Goal: Communication & Community: Answer question/provide support

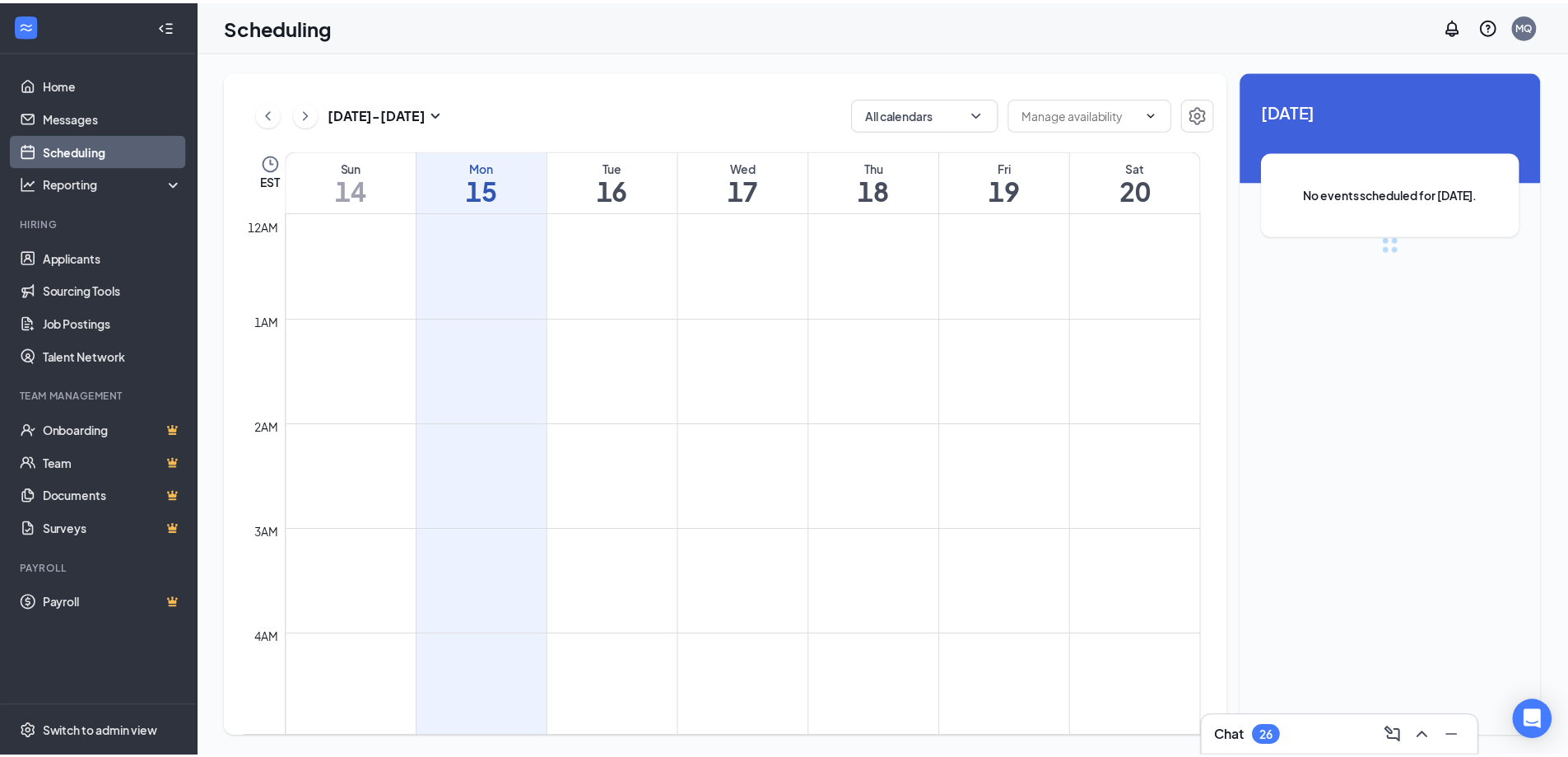
scroll to position [809, 0]
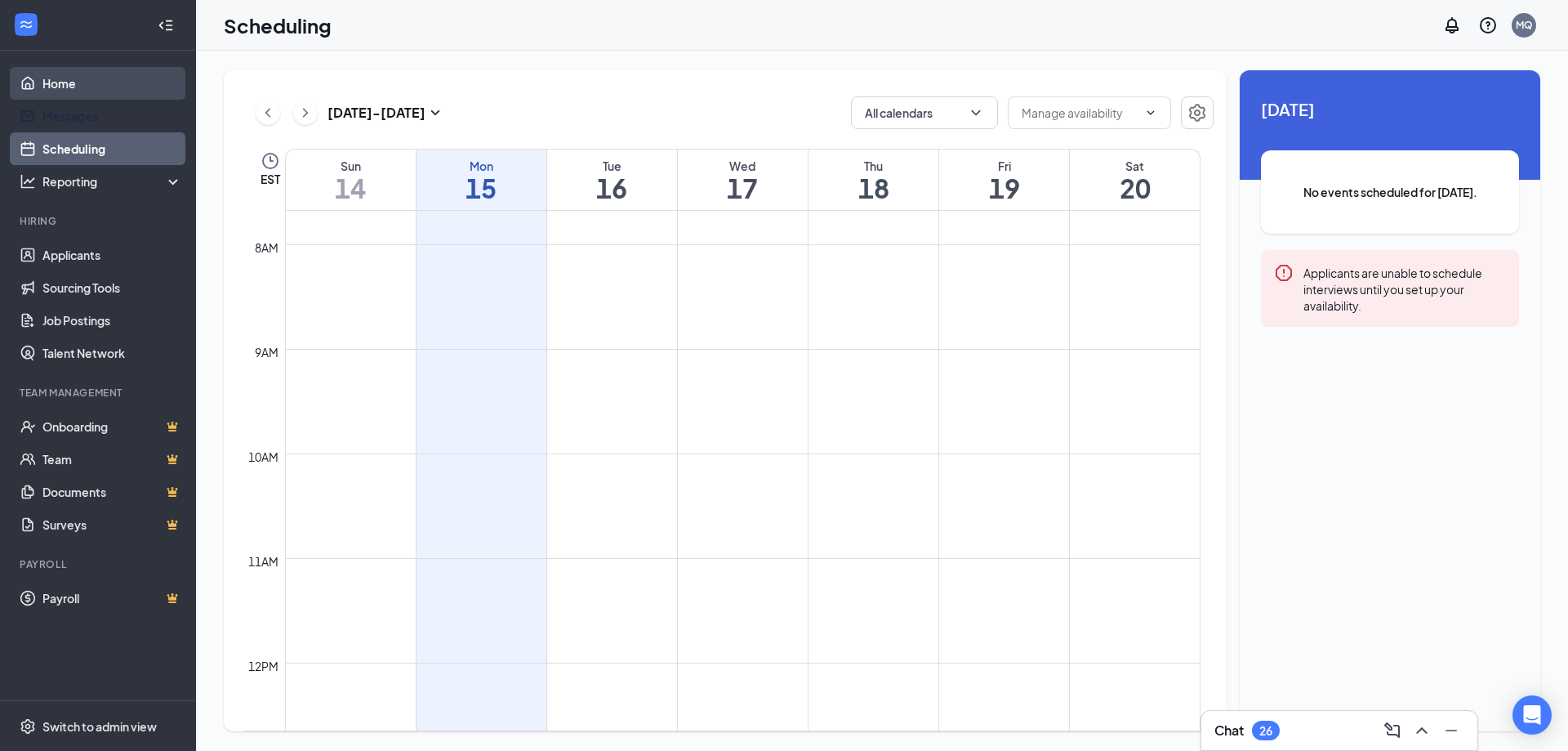
click at [82, 98] on link "Home" at bounding box center [112, 83] width 139 height 33
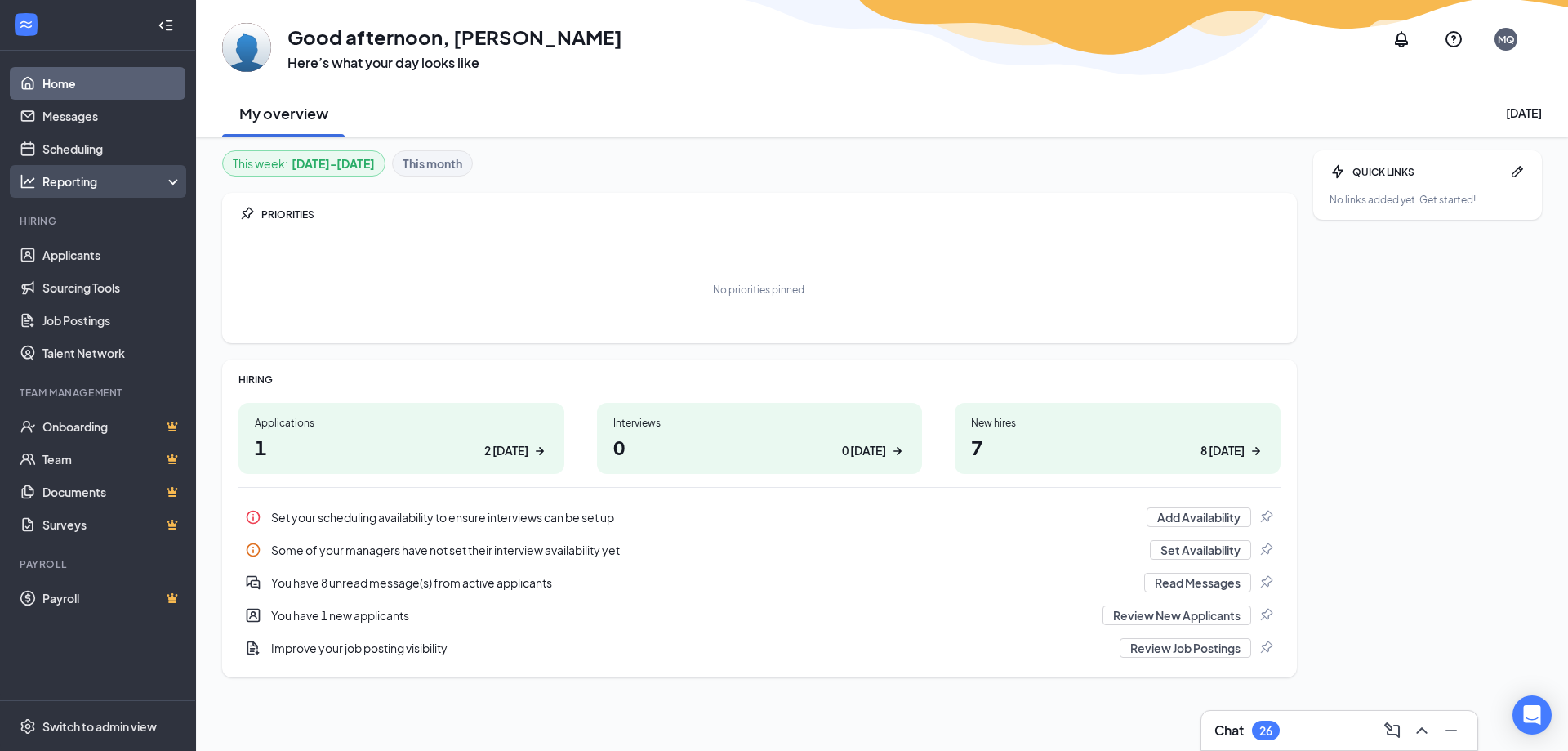
click at [57, 183] on div "Reporting" at bounding box center [112, 180] width 140 height 16
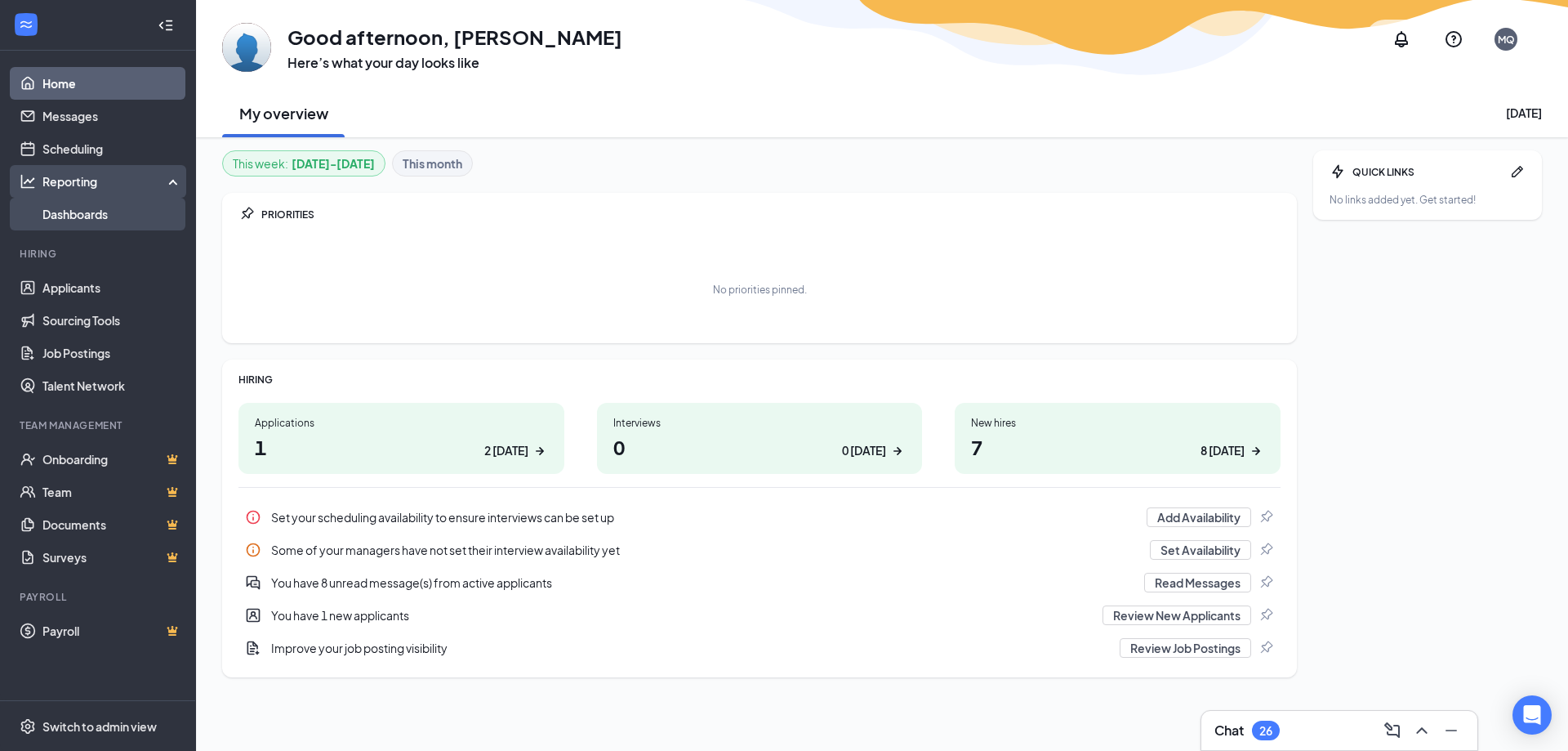
click at [86, 207] on link "Dashboards" at bounding box center [112, 214] width 139 height 33
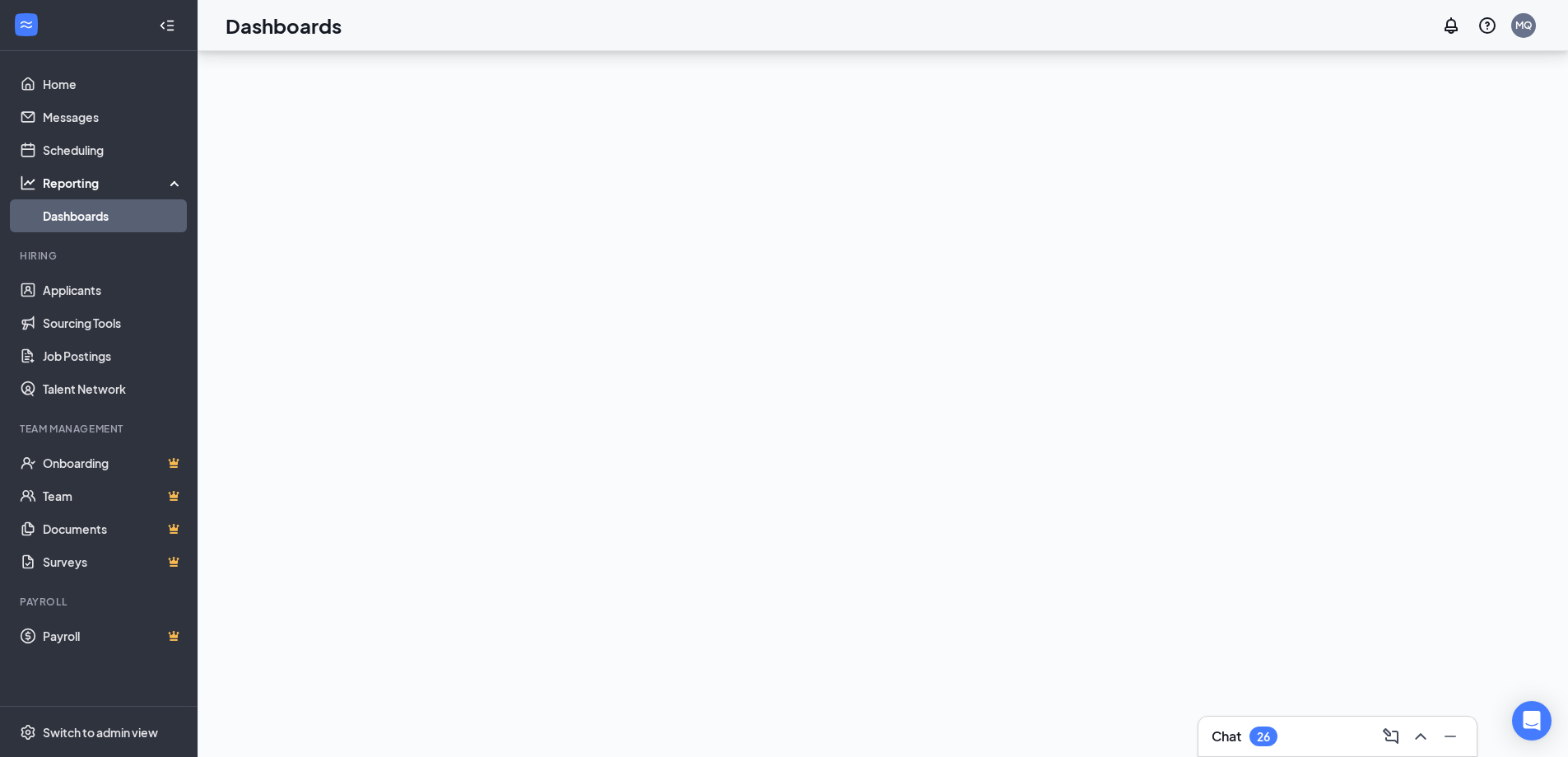
scroll to position [160, 0]
click at [57, 529] on link "Documents" at bounding box center [113, 529] width 140 height 33
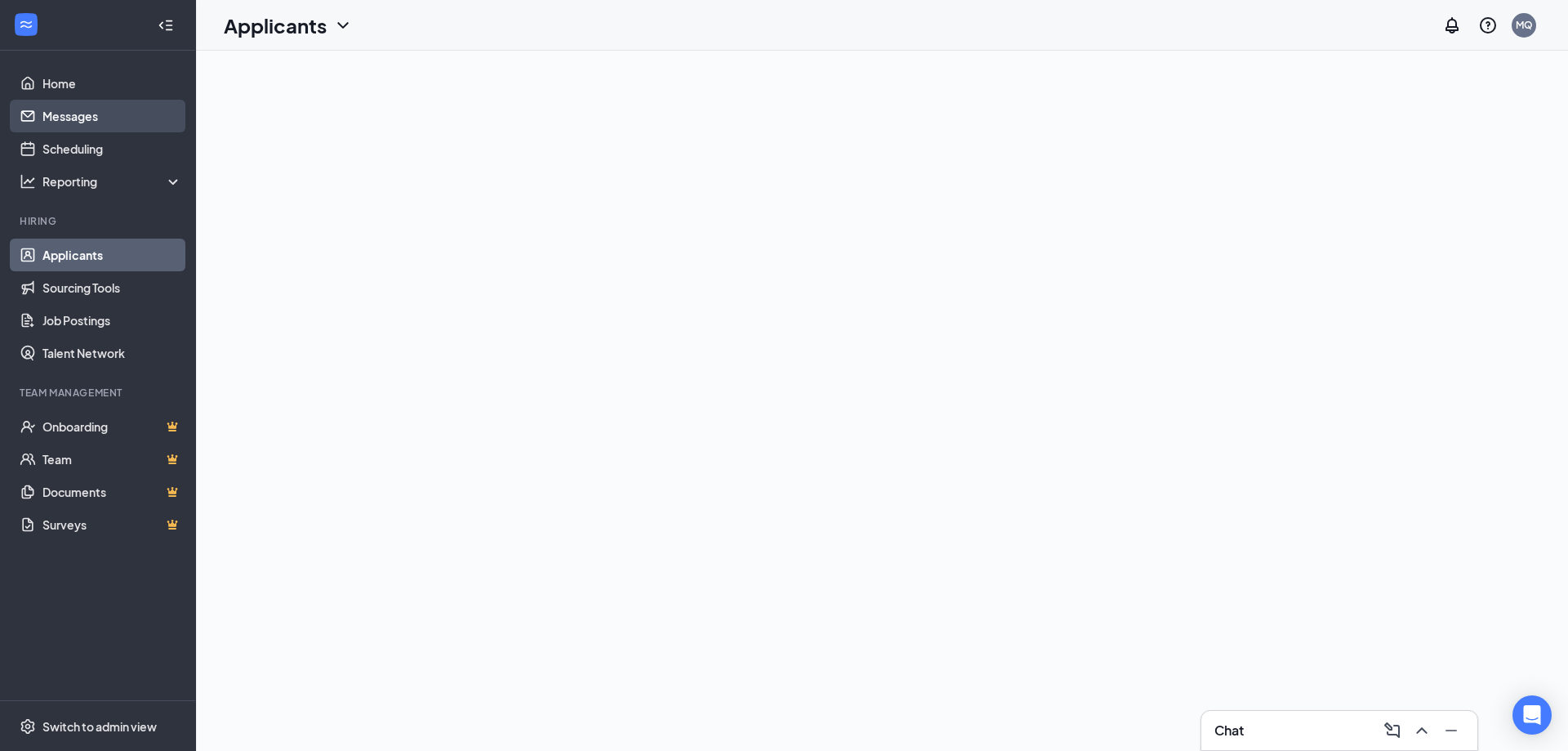
click at [98, 109] on link "Messages" at bounding box center [112, 116] width 139 height 33
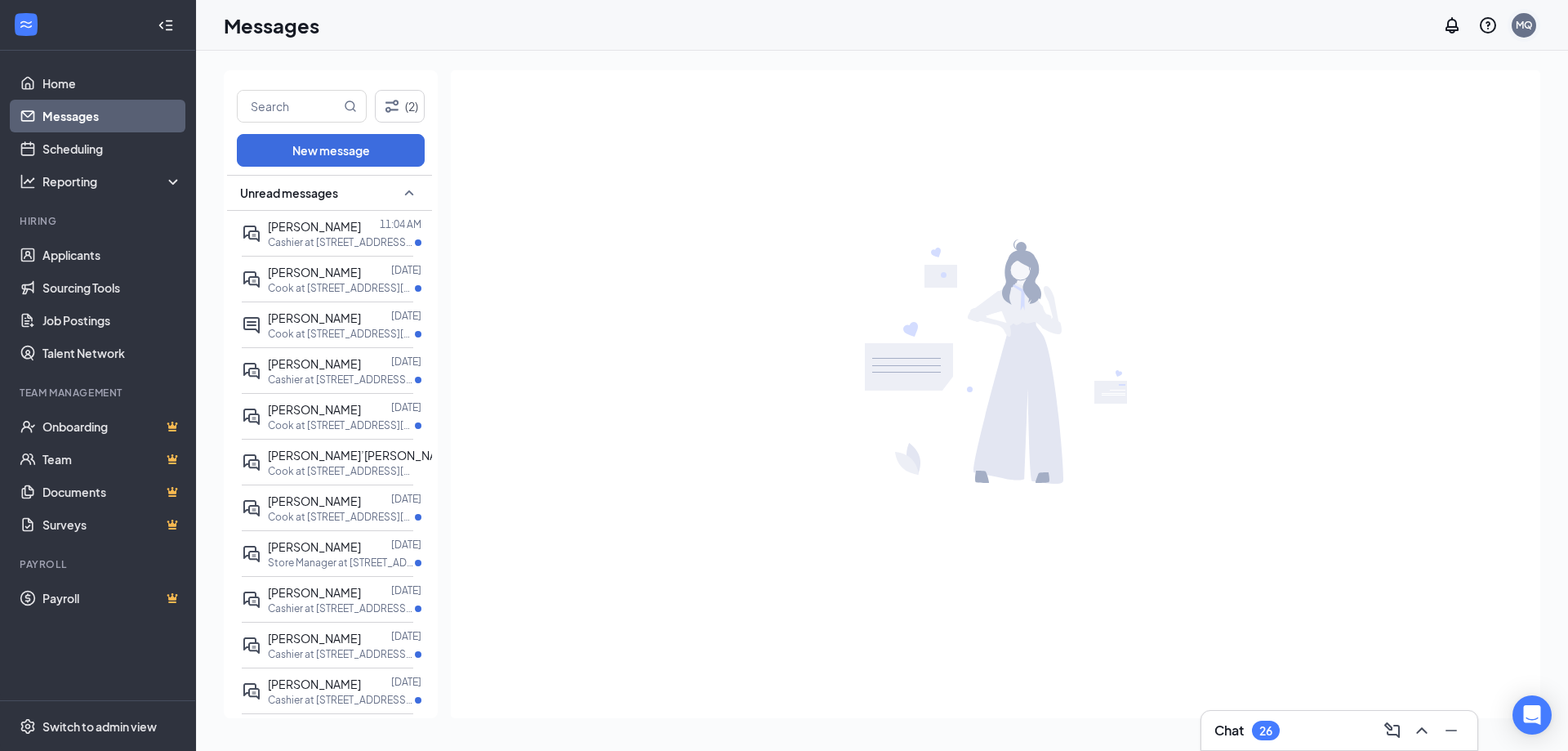
click at [1524, 24] on div "MQ" at bounding box center [1524, 24] width 17 height 14
click at [1399, 119] on link "My profile" at bounding box center [1442, 112] width 176 height 16
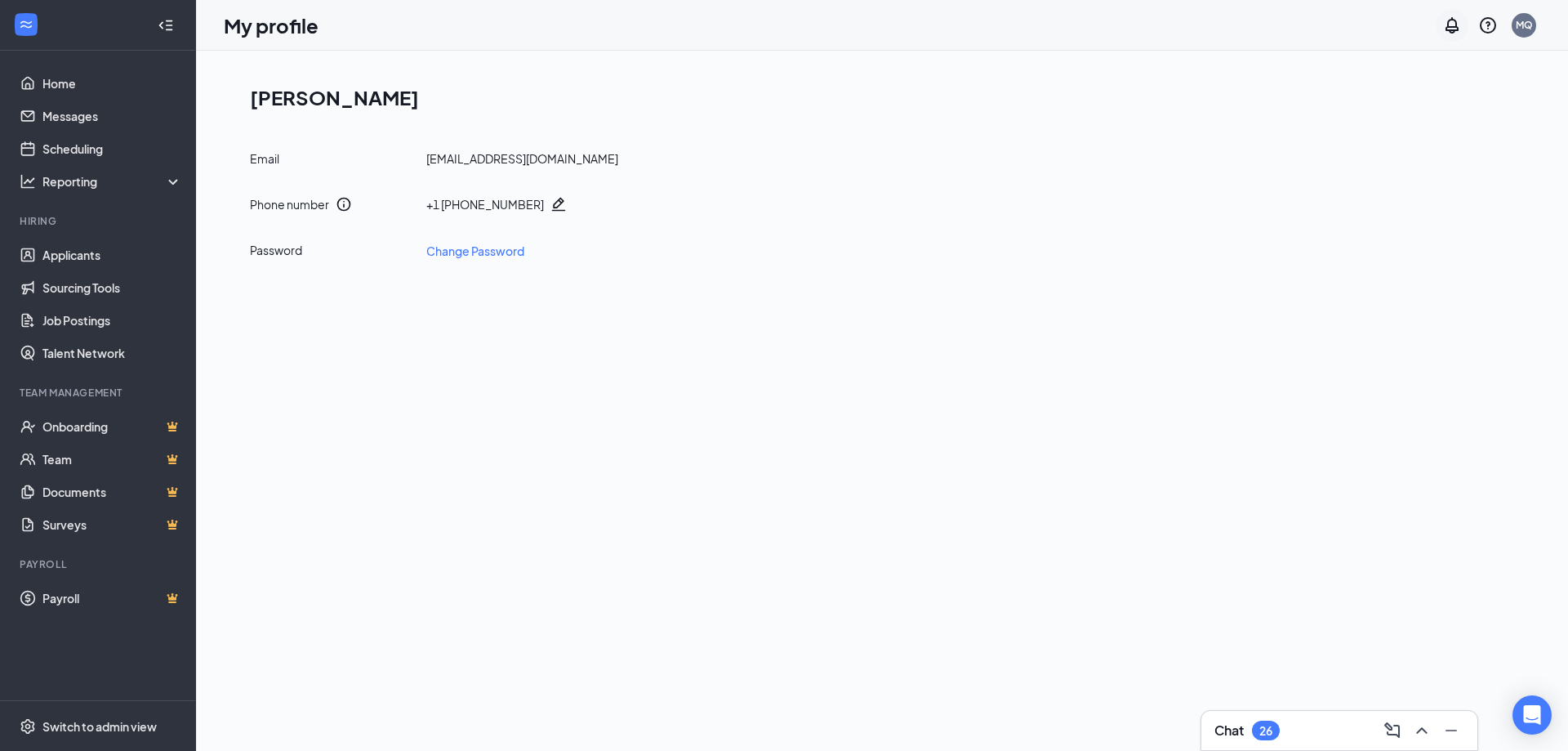
click at [1451, 17] on icon "Notifications" at bounding box center [1451, 24] width 19 height 19
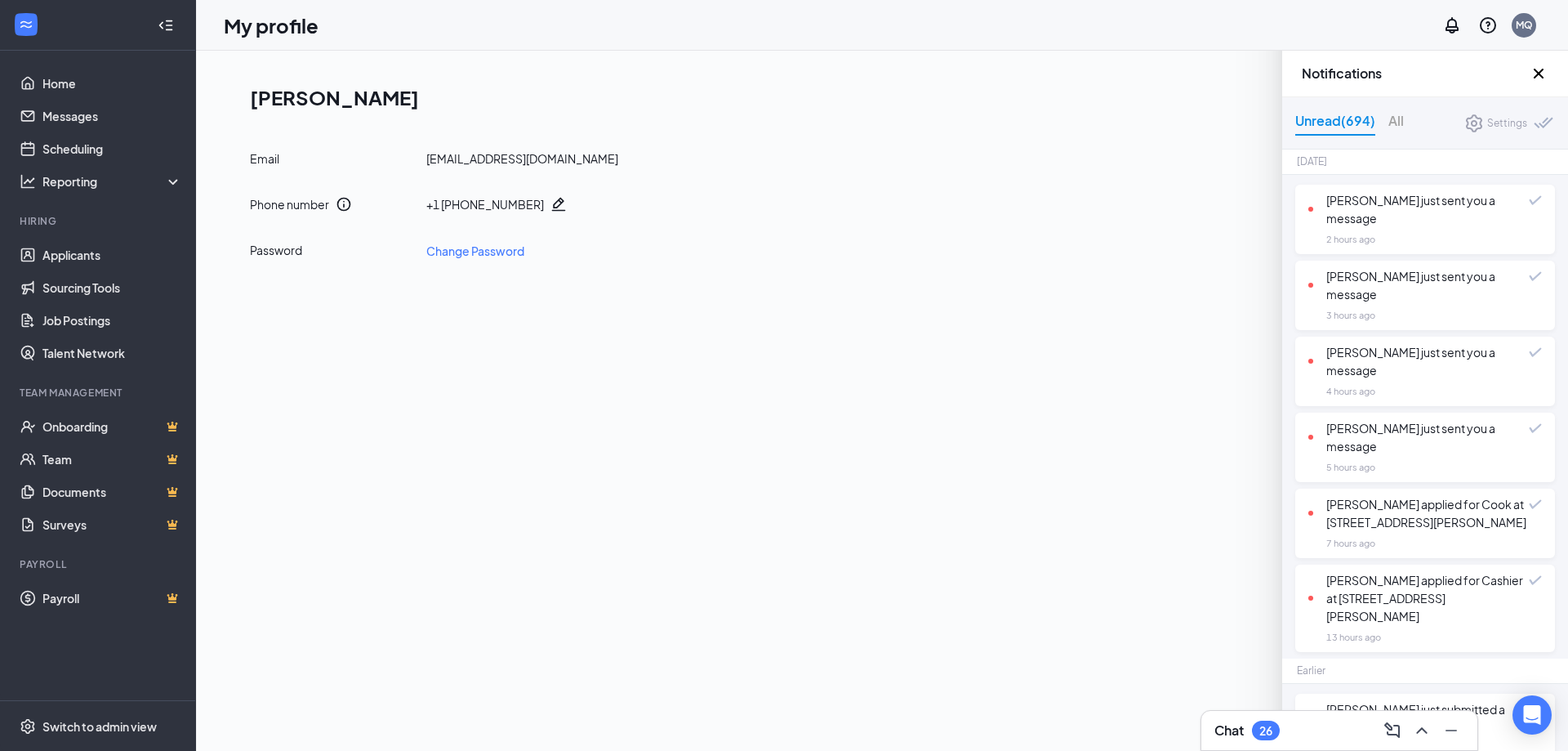
click at [1111, 183] on div "Email quaglietta1994@icloud.com Phone number + 1 (229) 573-8063 Password Change…" at bounding box center [888, 205] width 1278 height 109
click at [96, 725] on div "Switch to admin view" at bounding box center [100, 726] width 114 height 16
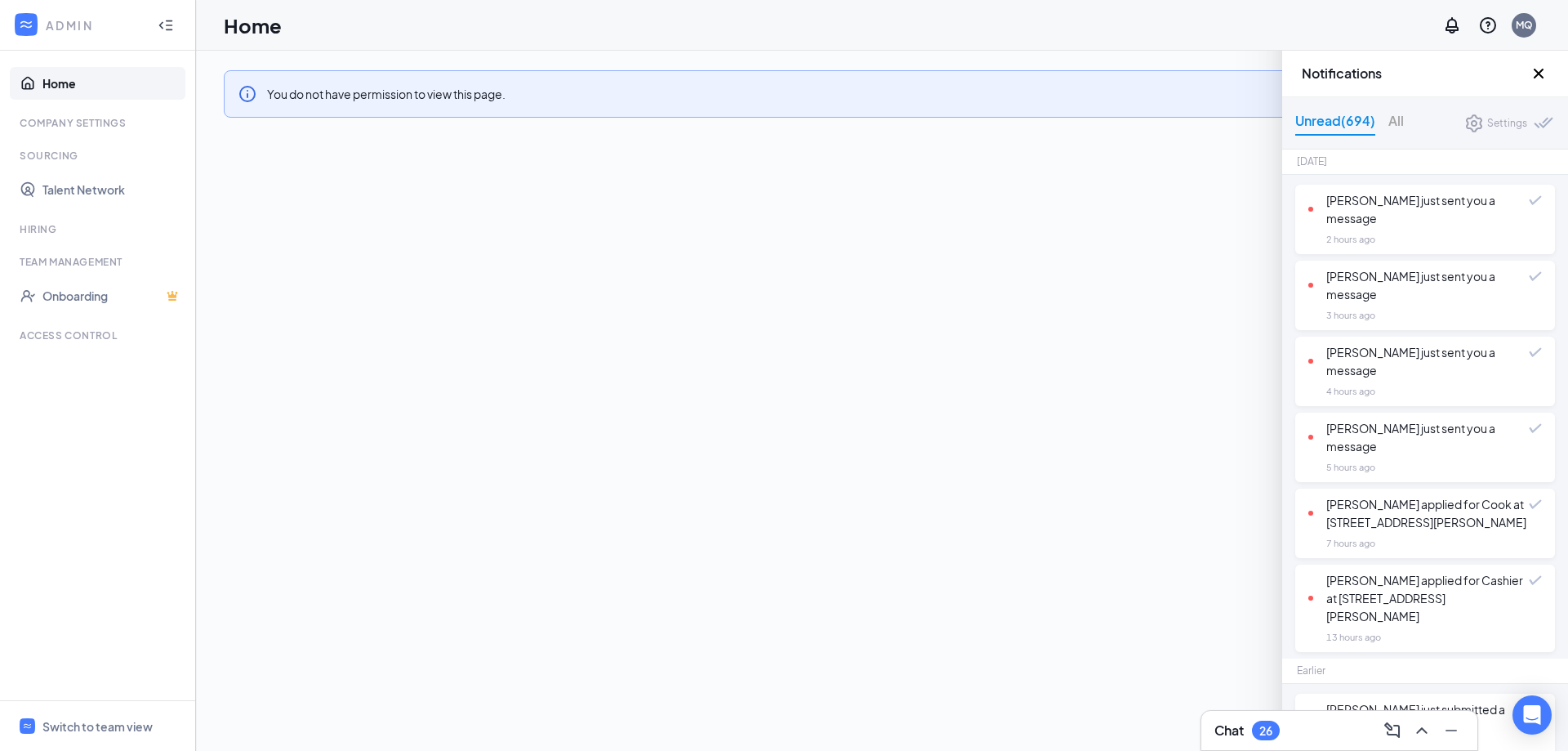
click at [1472, 111] on div "Unread (694) All Settings" at bounding box center [1425, 123] width 286 height 52
click at [1487, 127] on div "Settings" at bounding box center [1508, 123] width 40 height 16
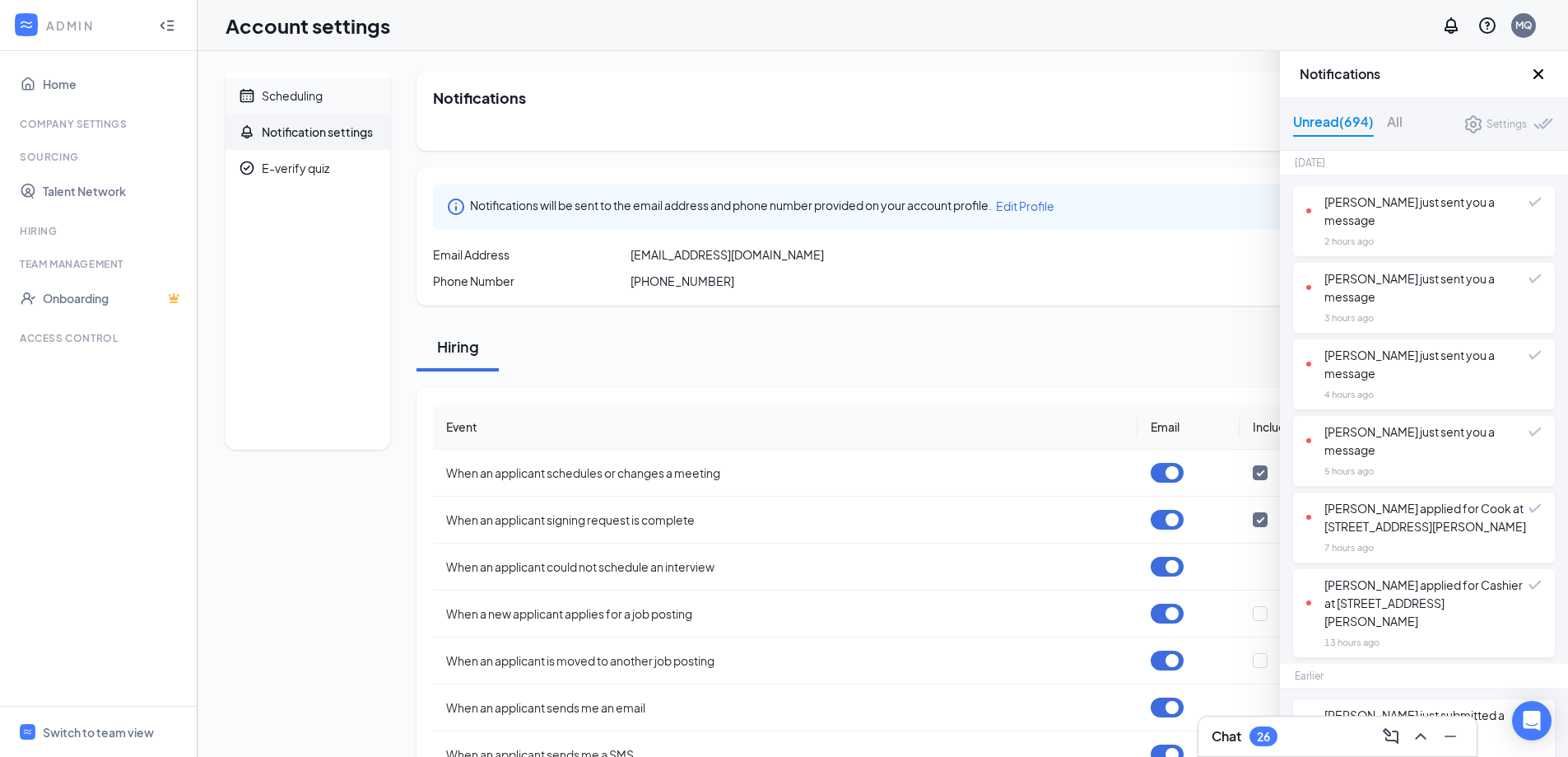
click at [298, 100] on div "Scheduling" at bounding box center [292, 95] width 61 height 16
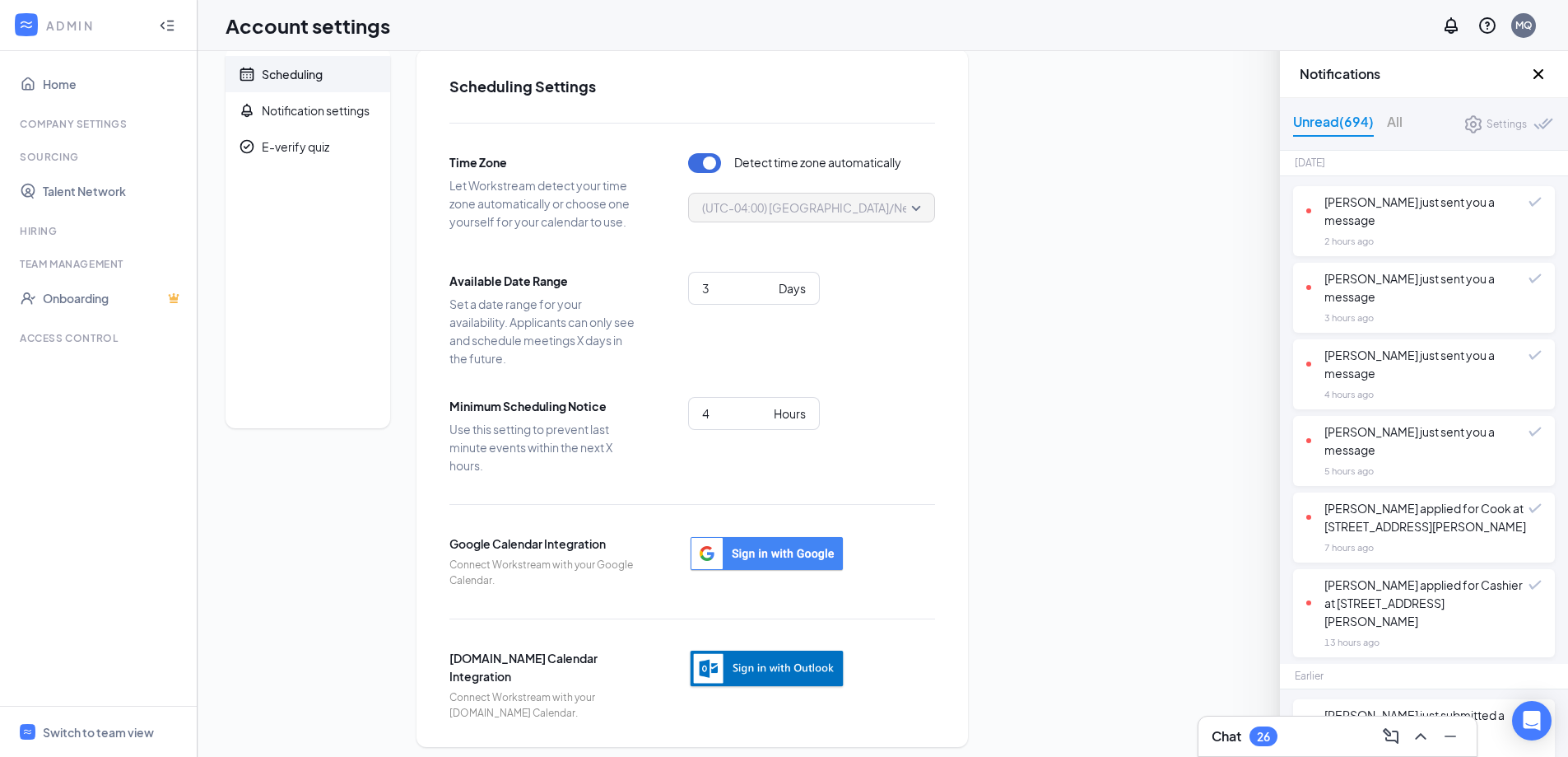
scroll to position [31, 0]
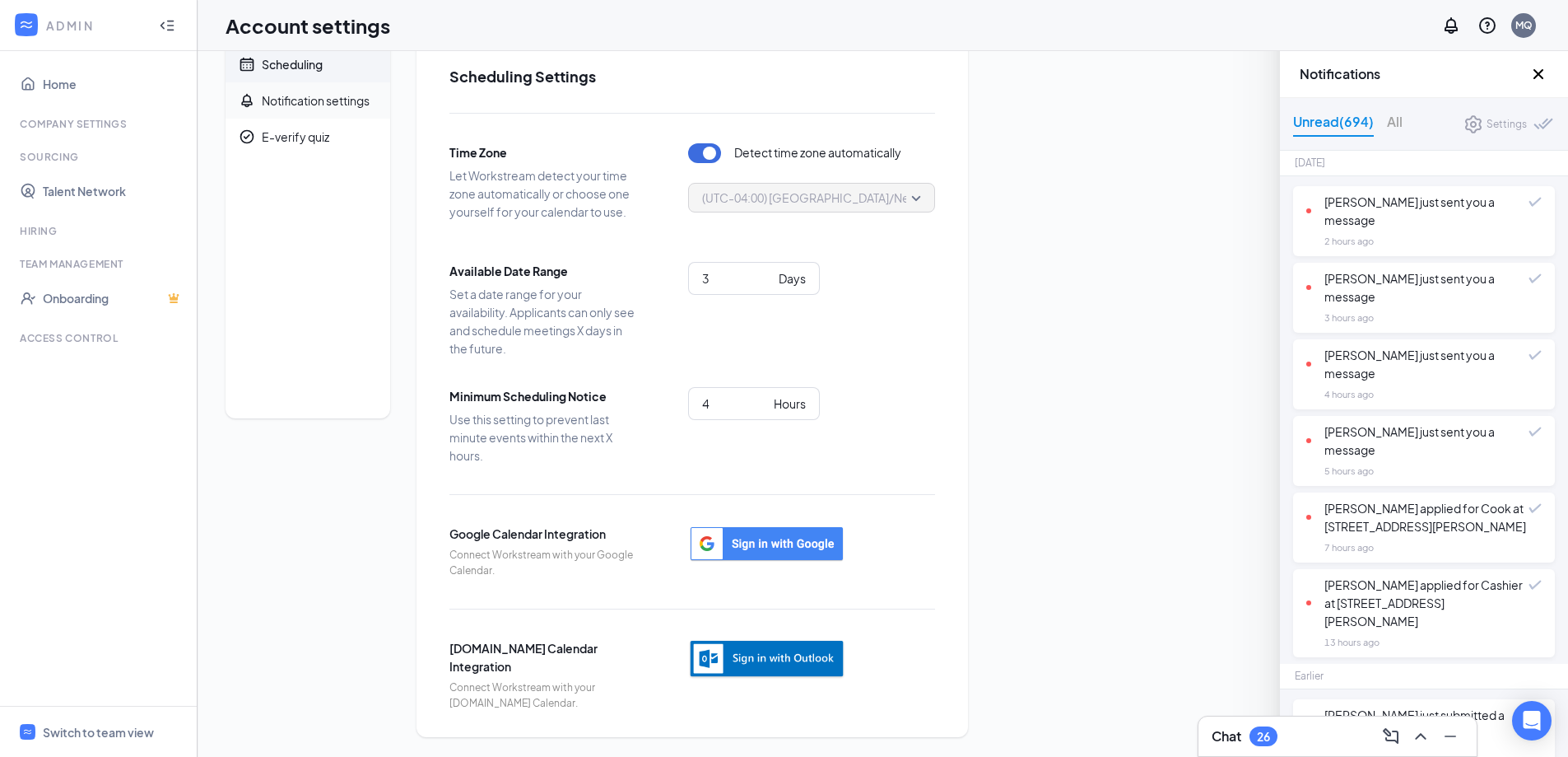
click at [312, 87] on span "Notification settings" at bounding box center [320, 100] width 115 height 36
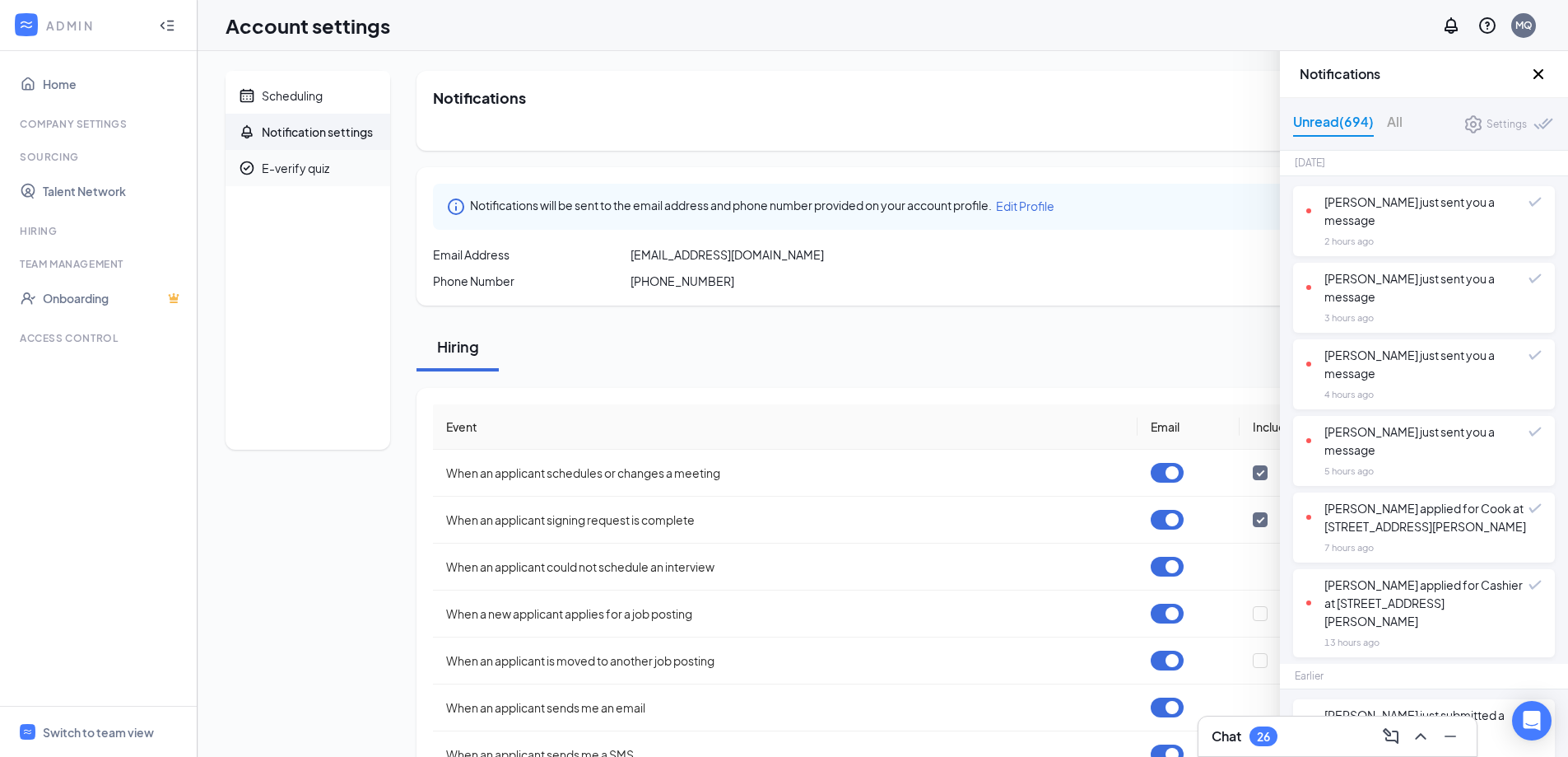
click at [305, 158] on span "E-verify quiz" at bounding box center [320, 167] width 115 height 36
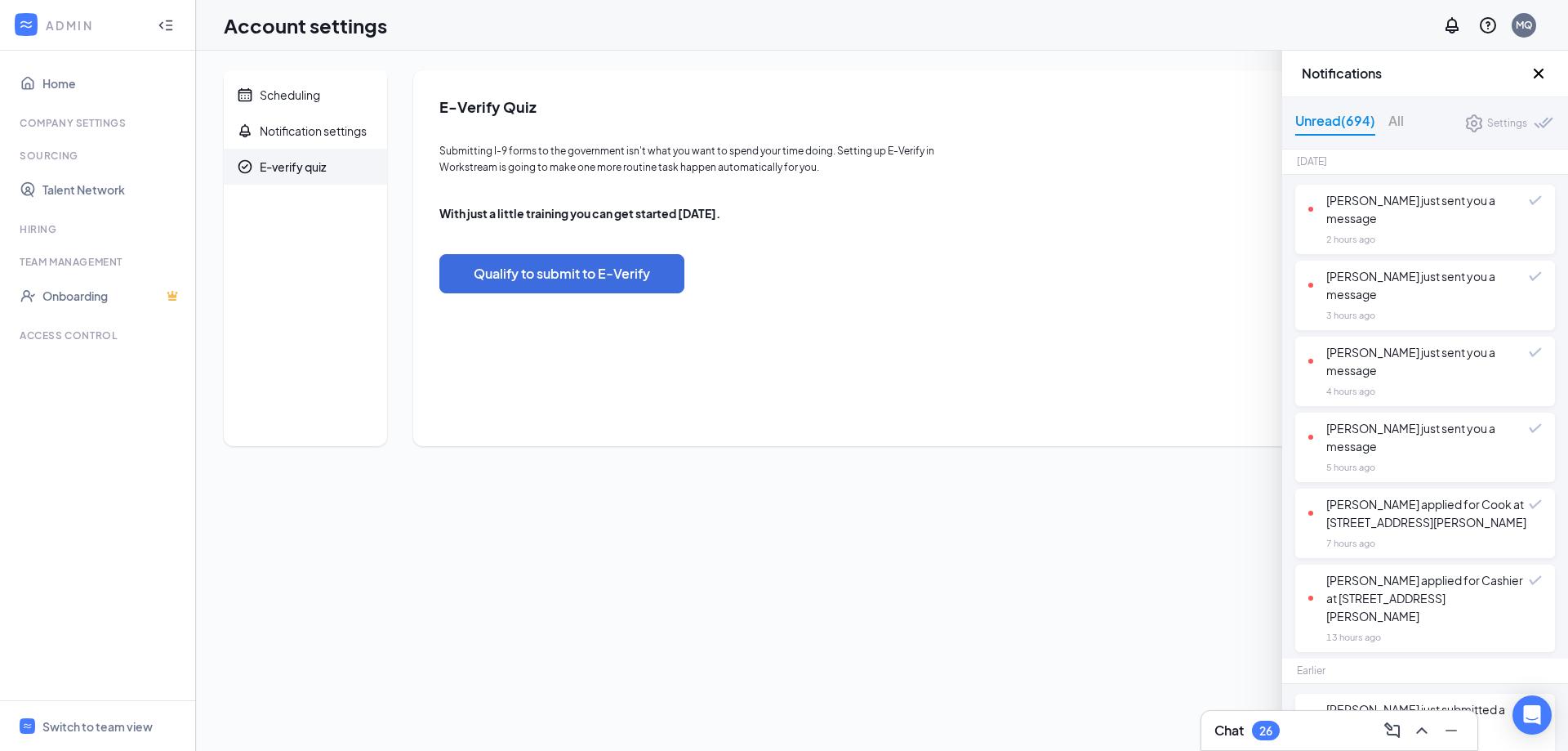
click at [33, 9] on div "ADMIN" at bounding box center [97, 25] width 195 height 50
click at [169, 18] on div at bounding box center [165, 25] width 33 height 33
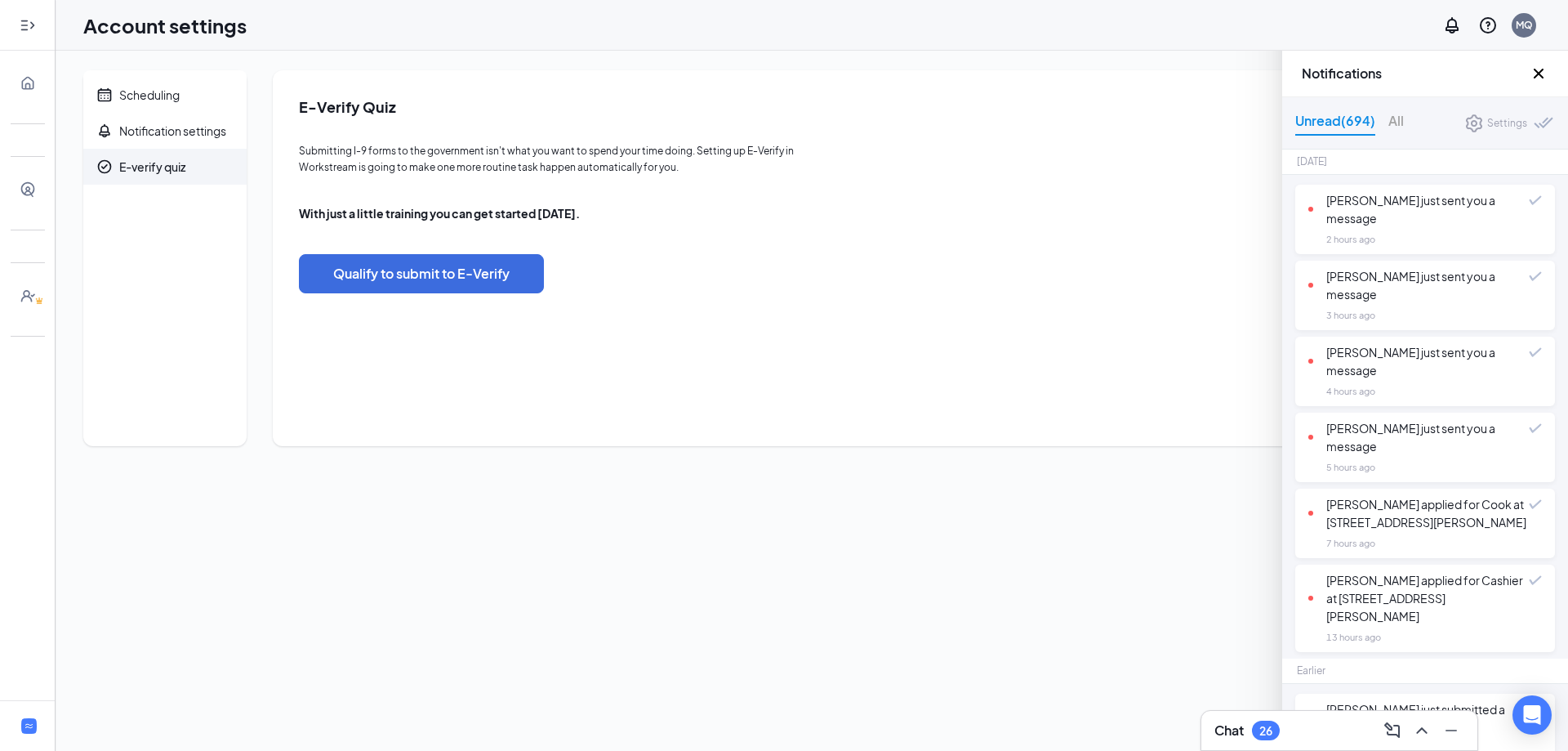
click at [34, 23] on icon "Expand" at bounding box center [27, 24] width 16 height 16
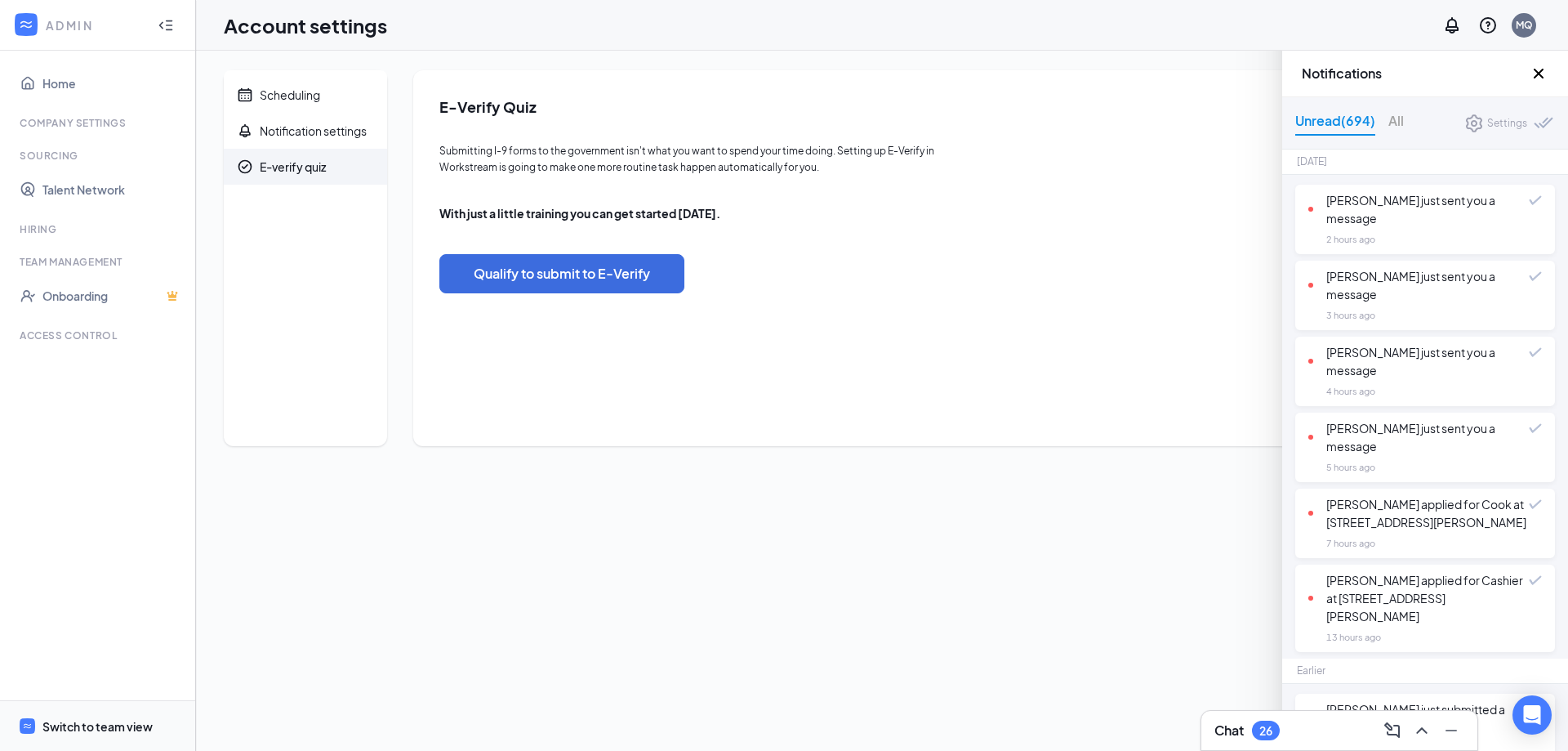
click at [94, 728] on div "Switch to team view" at bounding box center [97, 726] width 110 height 16
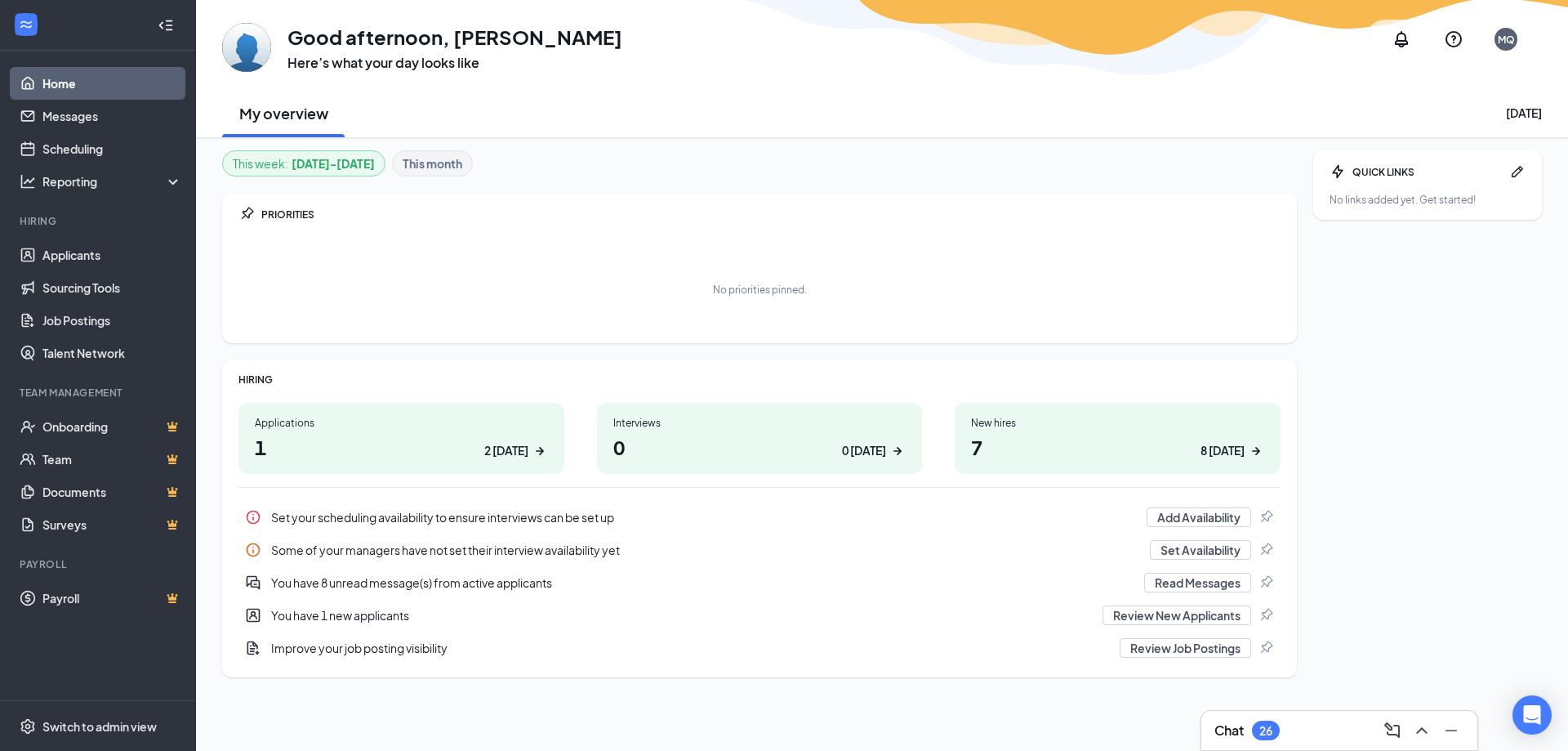
click at [1383, 187] on div "QUICK LINKS No links added yet. Get started!" at bounding box center [1427, 185] width 229 height 70
drag, startPoint x: 1493, startPoint y: 170, endPoint x: 1507, endPoint y: 171, distance: 14.0
click at [1500, 171] on div "QUICK LINKS" at bounding box center [1427, 172] width 150 height 14
click at [1508, 171] on div "QUICK LINKS" at bounding box center [1428, 171] width 196 height 16
click at [1518, 172] on icon "Pen" at bounding box center [1517, 171] width 16 height 16
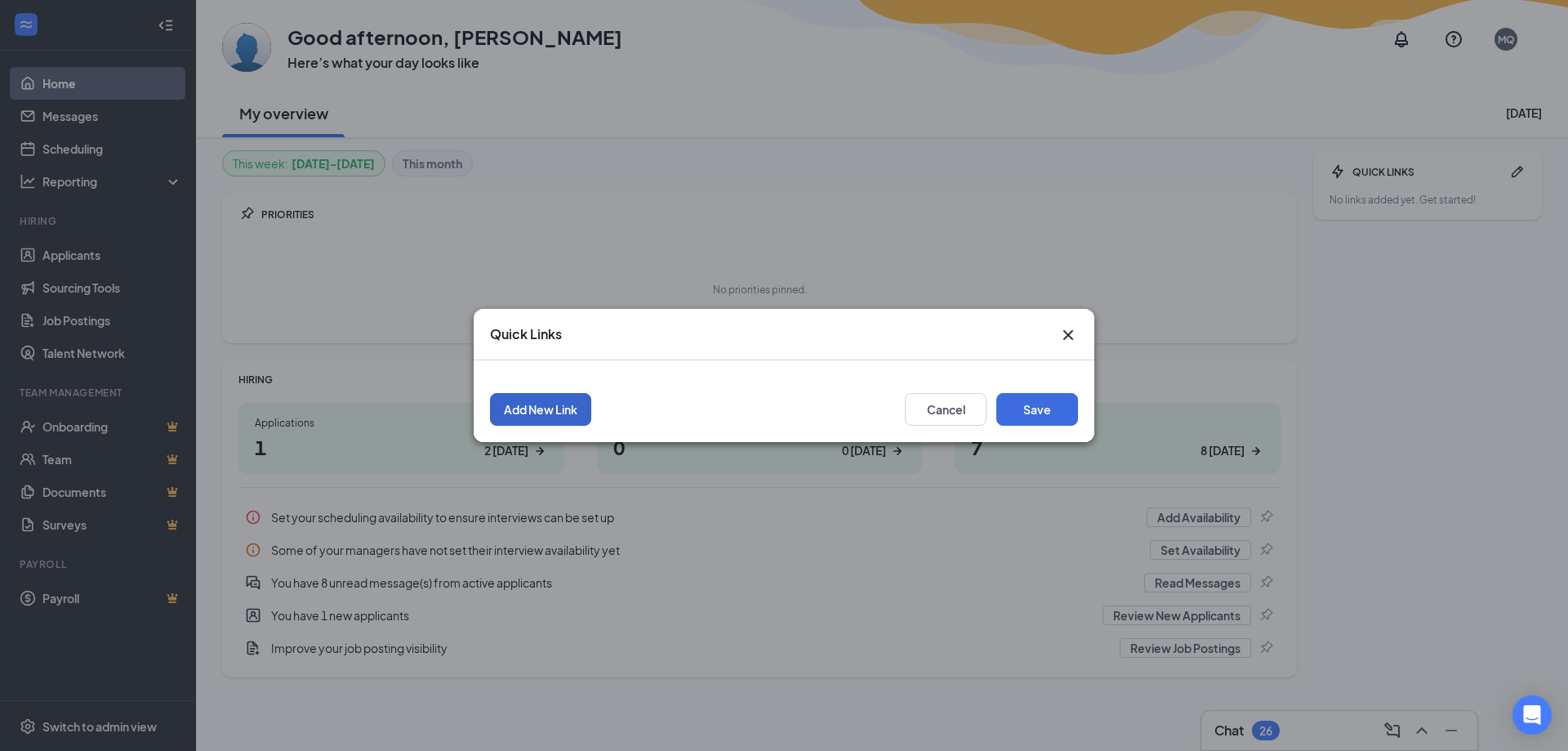
click at [560, 411] on button "Add New Link" at bounding box center [540, 409] width 102 height 33
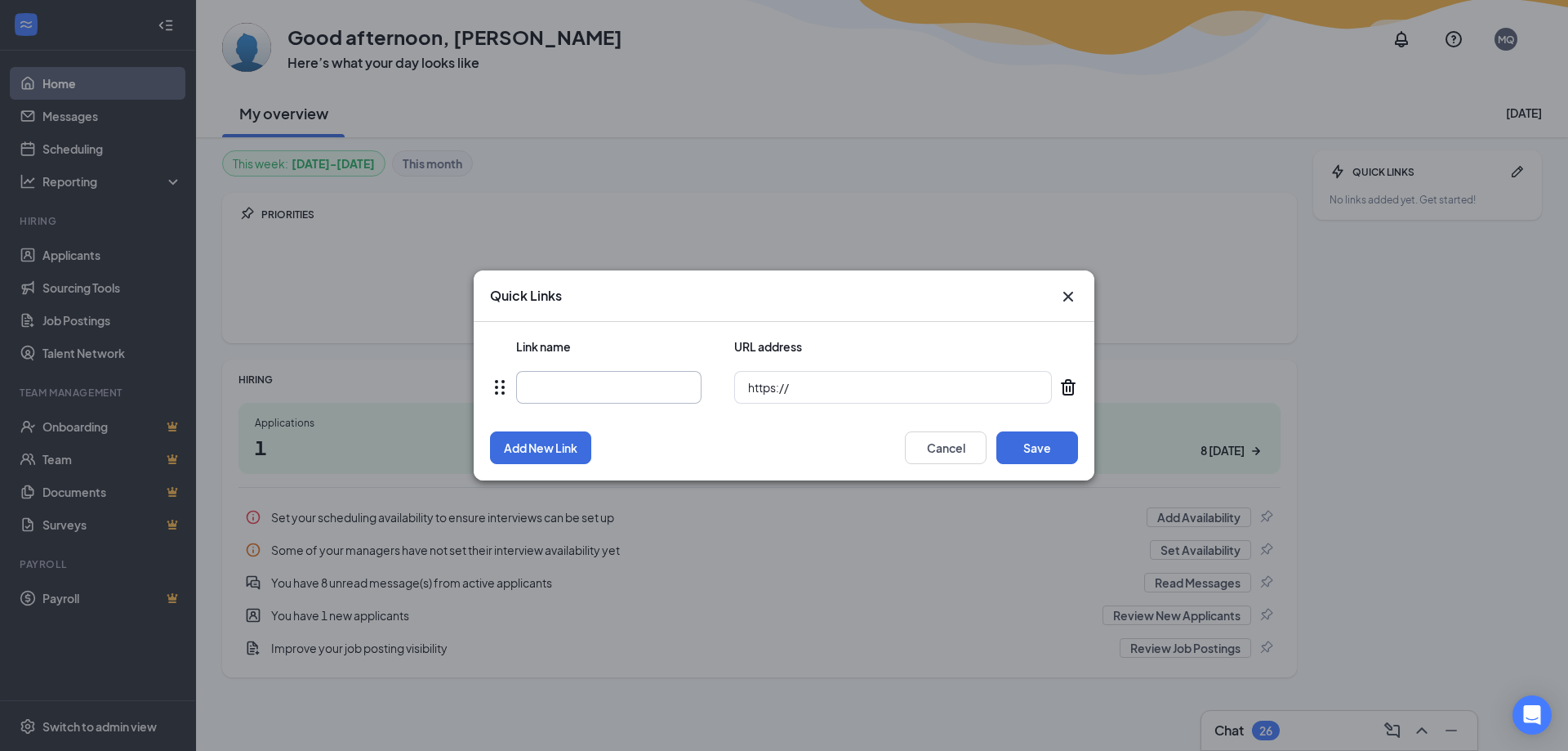
click at [587, 387] on input "text" at bounding box center [608, 387] width 185 height 33
click at [977, 441] on button "Cancel" at bounding box center [945, 447] width 81 height 33
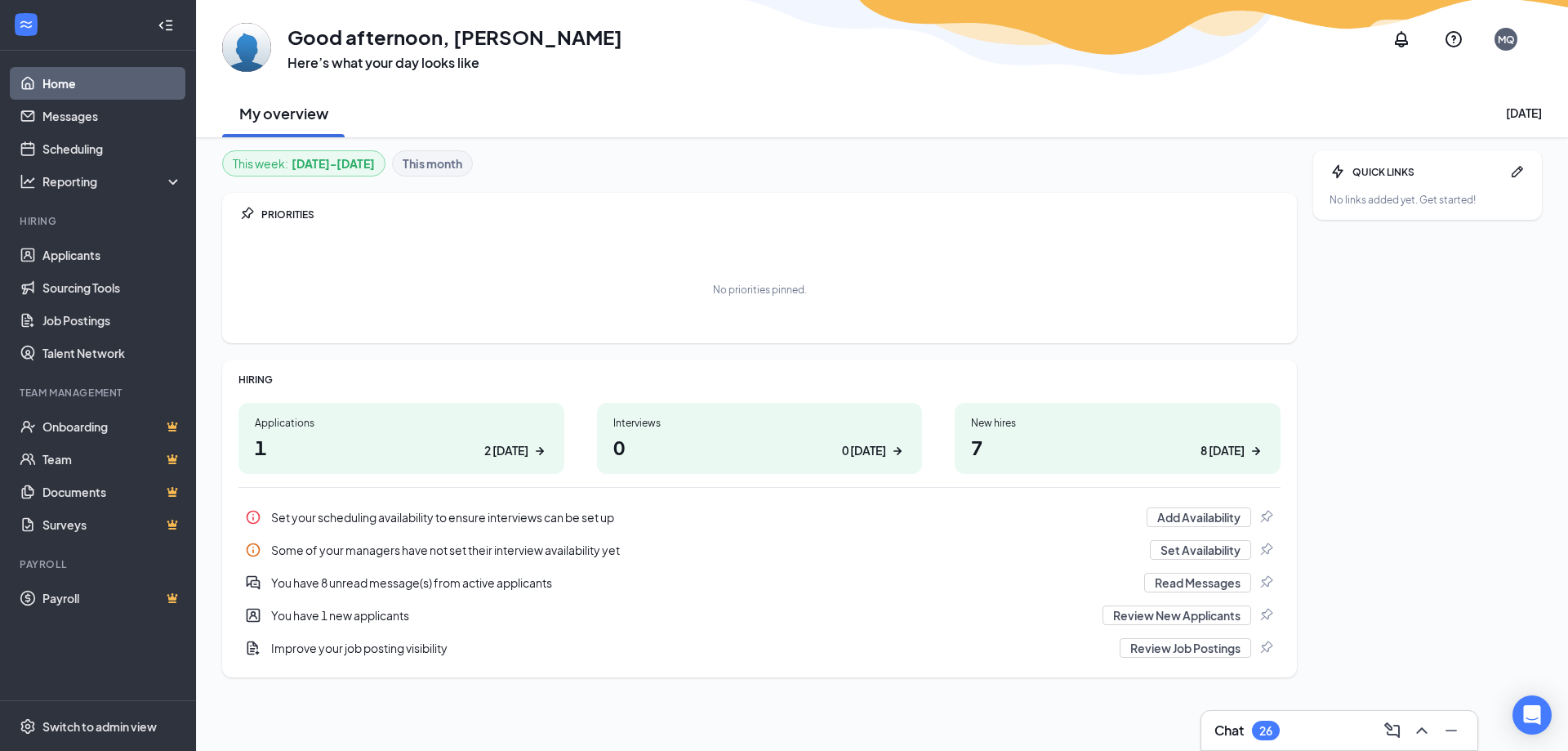
click at [1410, 41] on icon "Notifications" at bounding box center [1401, 39] width 19 height 19
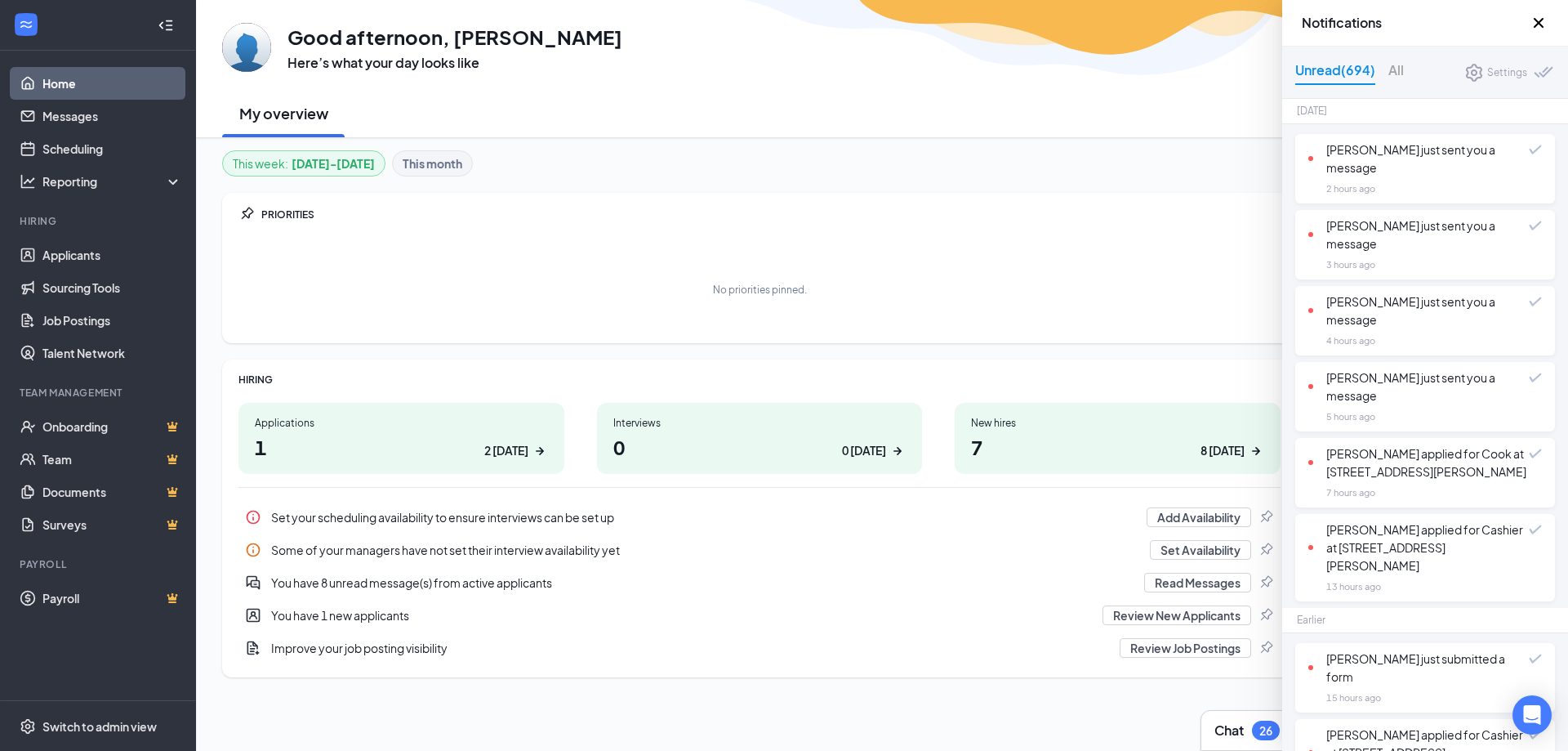
click at [1245, 81] on div "GA Good afternoon, Marci Quaglietta Here’s what your day looks like MQ My overv…" at bounding box center [882, 69] width 1372 height 138
click at [1540, 30] on icon "Cross" at bounding box center [1538, 23] width 19 height 19
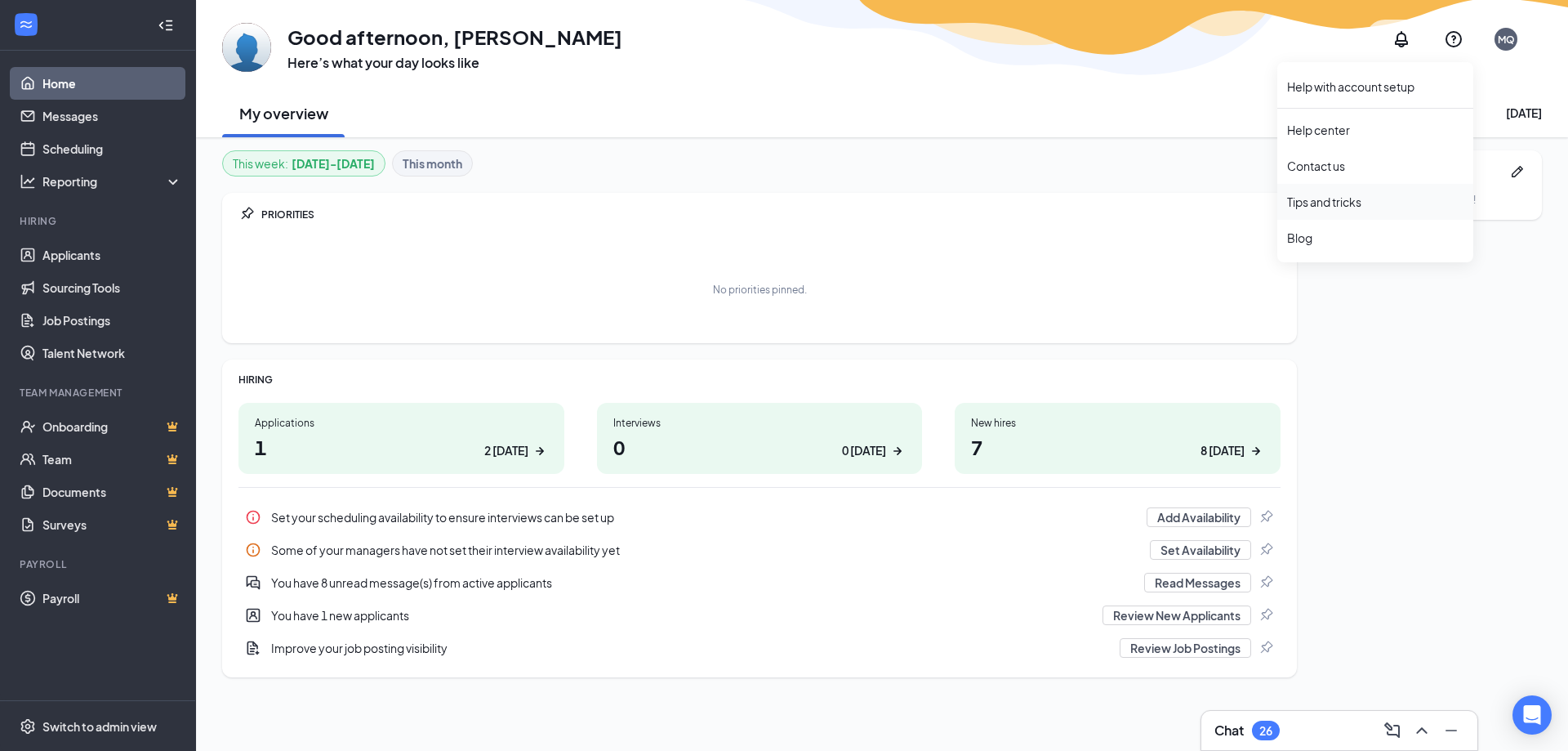
click at [1321, 196] on link "Tips and tricks" at bounding box center [1375, 201] width 176 height 16
click at [1404, 88] on link "Help with account setup" at bounding box center [1375, 86] width 176 height 16
click at [145, 177] on div "Reporting" at bounding box center [112, 180] width 140 height 16
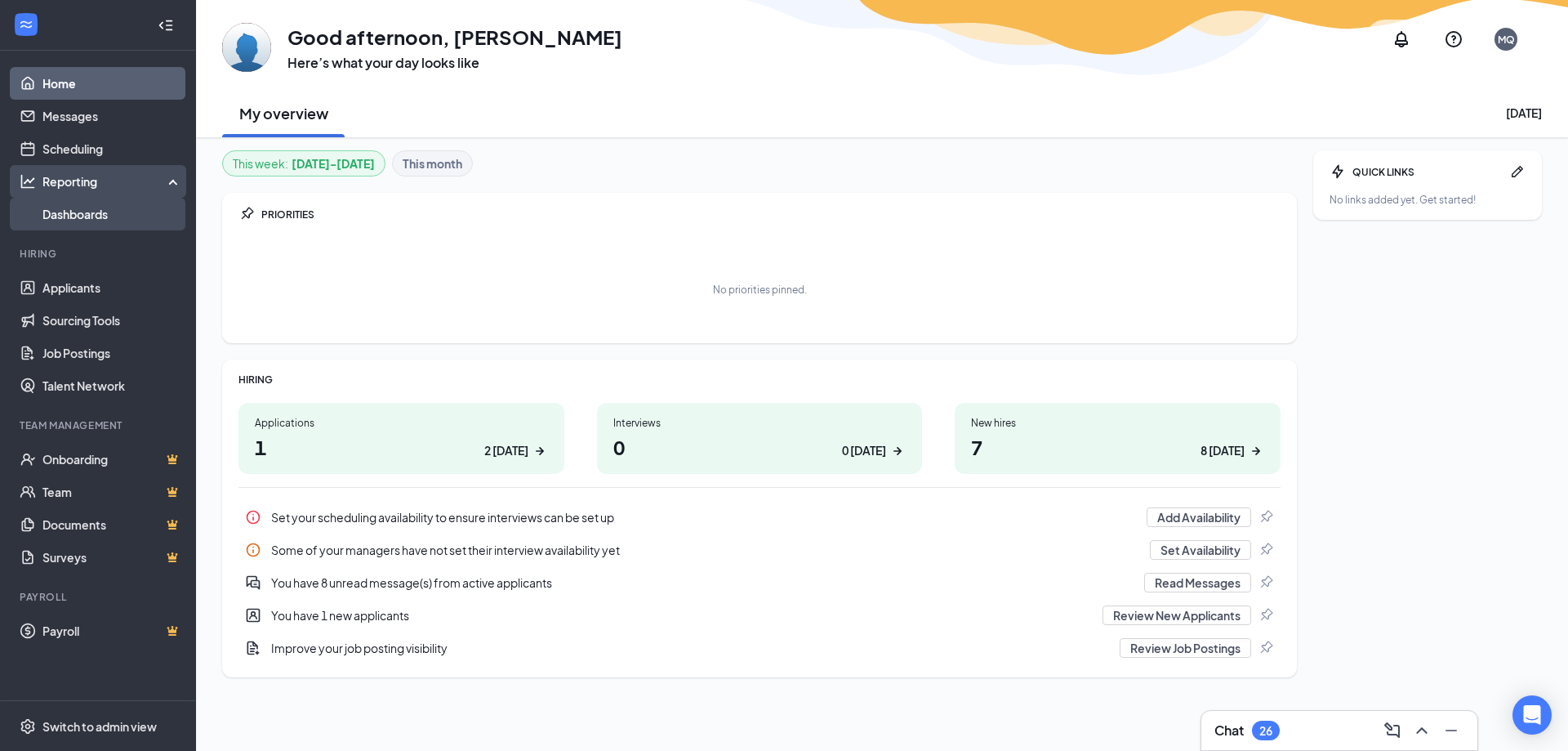
click at [141, 201] on link "Dashboards" at bounding box center [112, 214] width 139 height 33
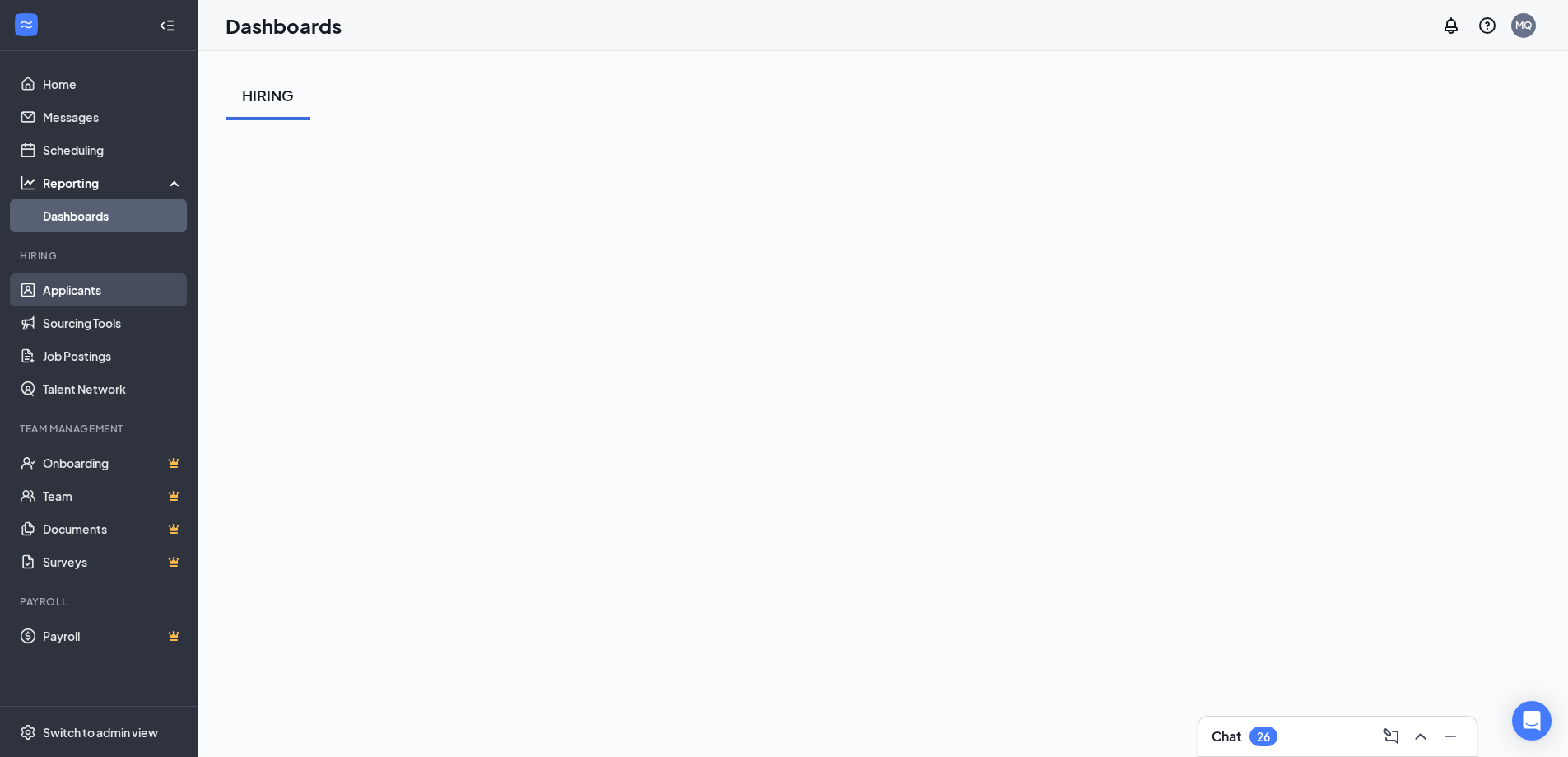
click at [113, 291] on link "Applicants" at bounding box center [113, 289] width 140 height 33
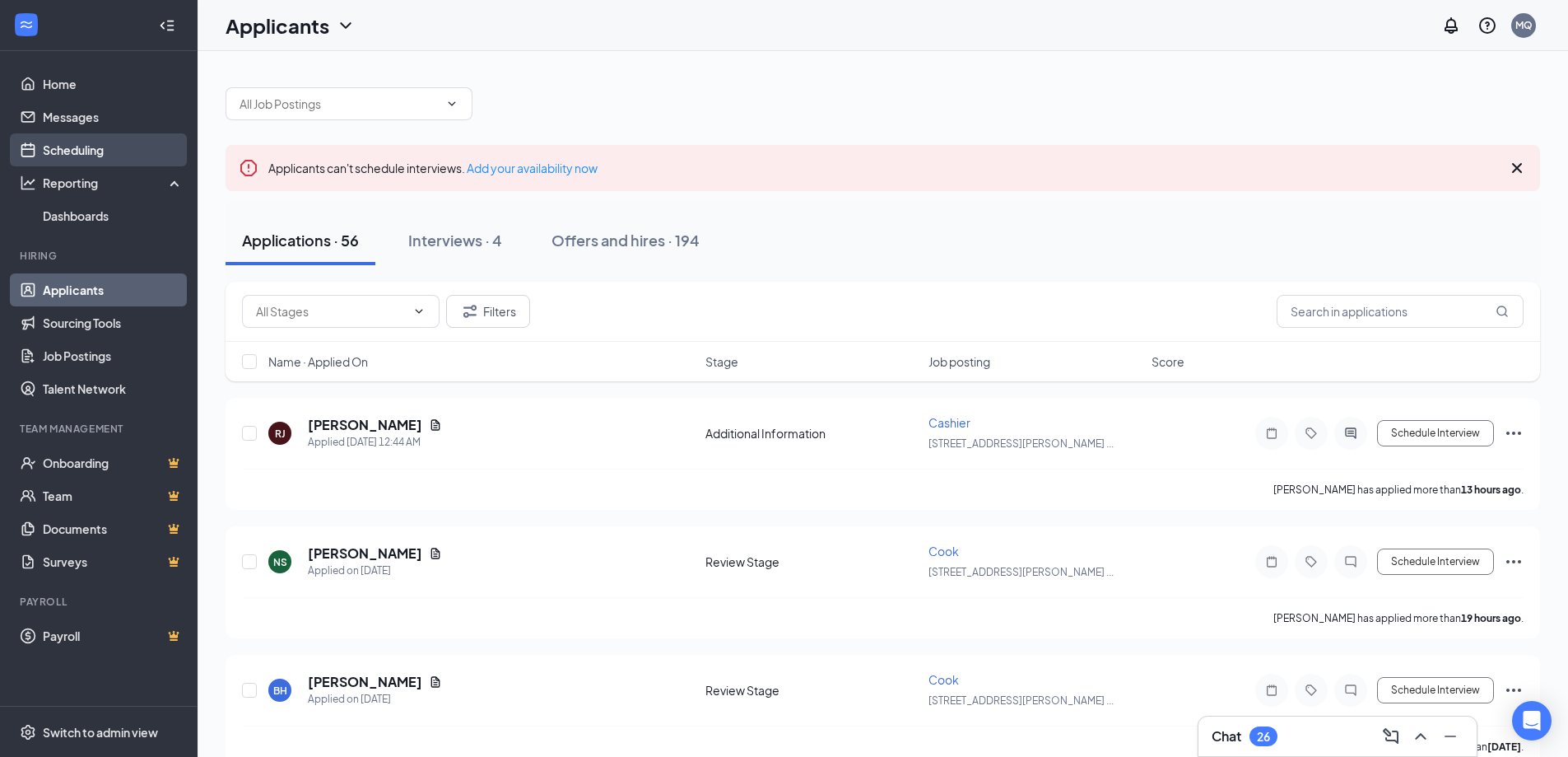
click at [98, 162] on link "Scheduling" at bounding box center [113, 150] width 140 height 33
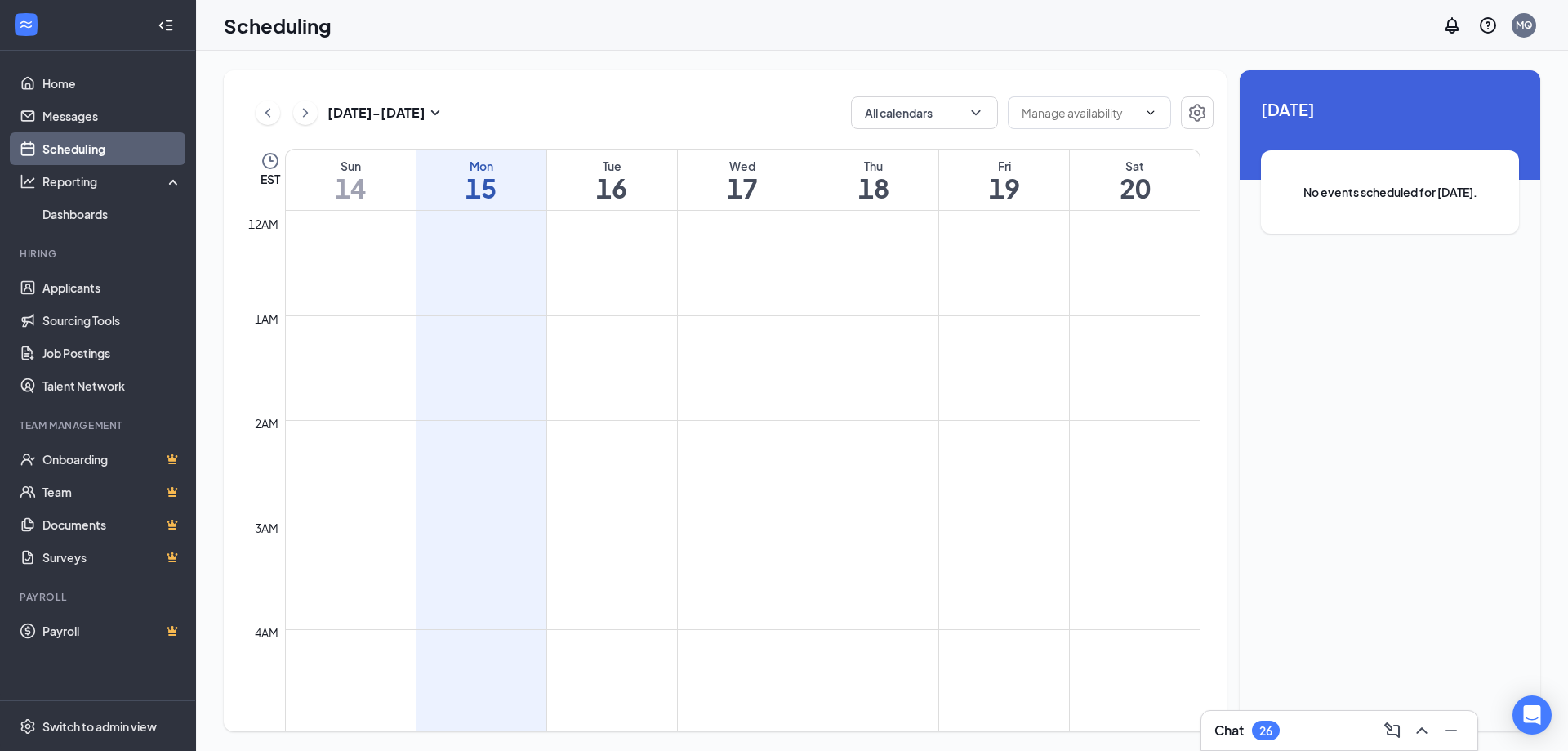
scroll to position [803, 0]
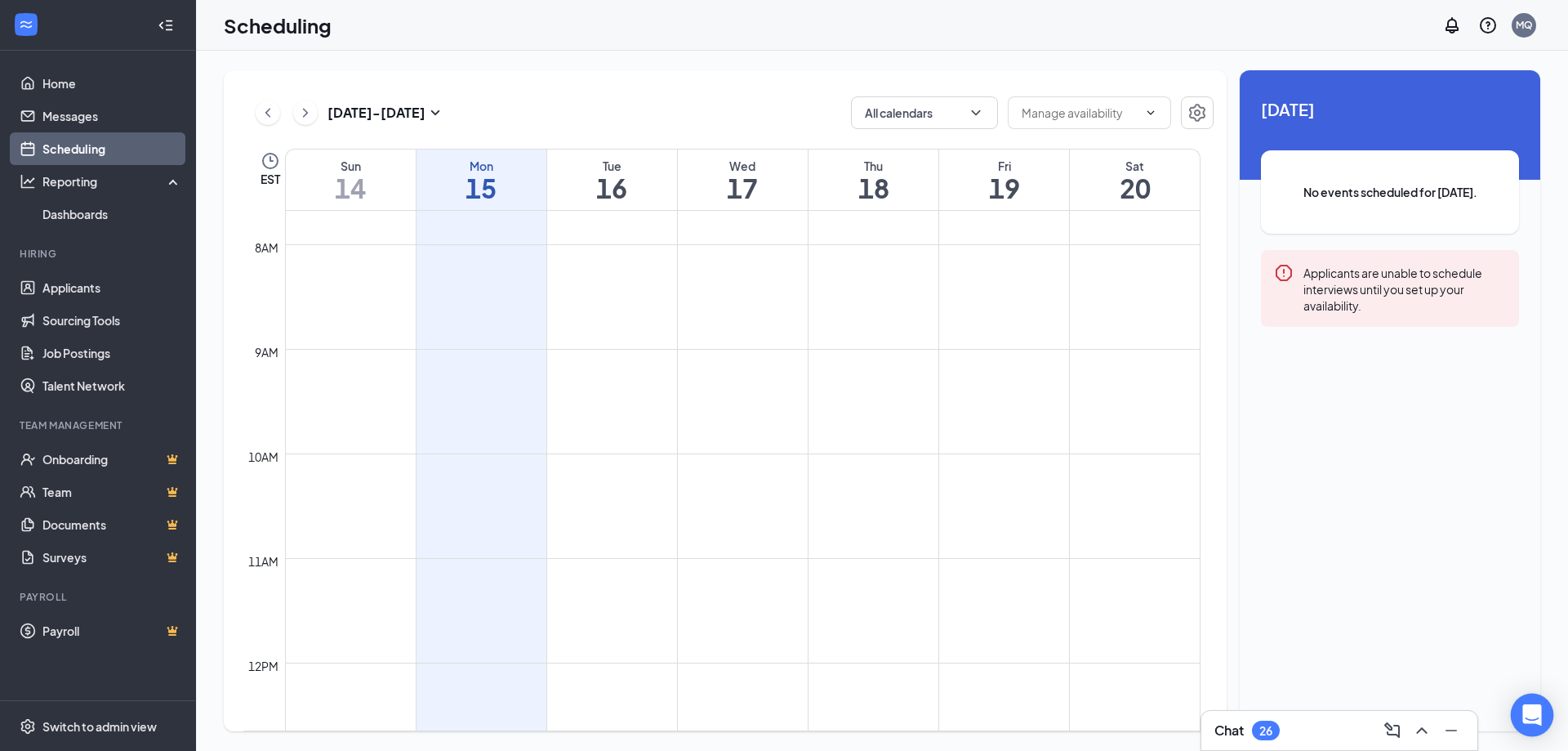
click at [1526, 711] on icon "Open Intercom Messenger" at bounding box center [1532, 714] width 18 height 21
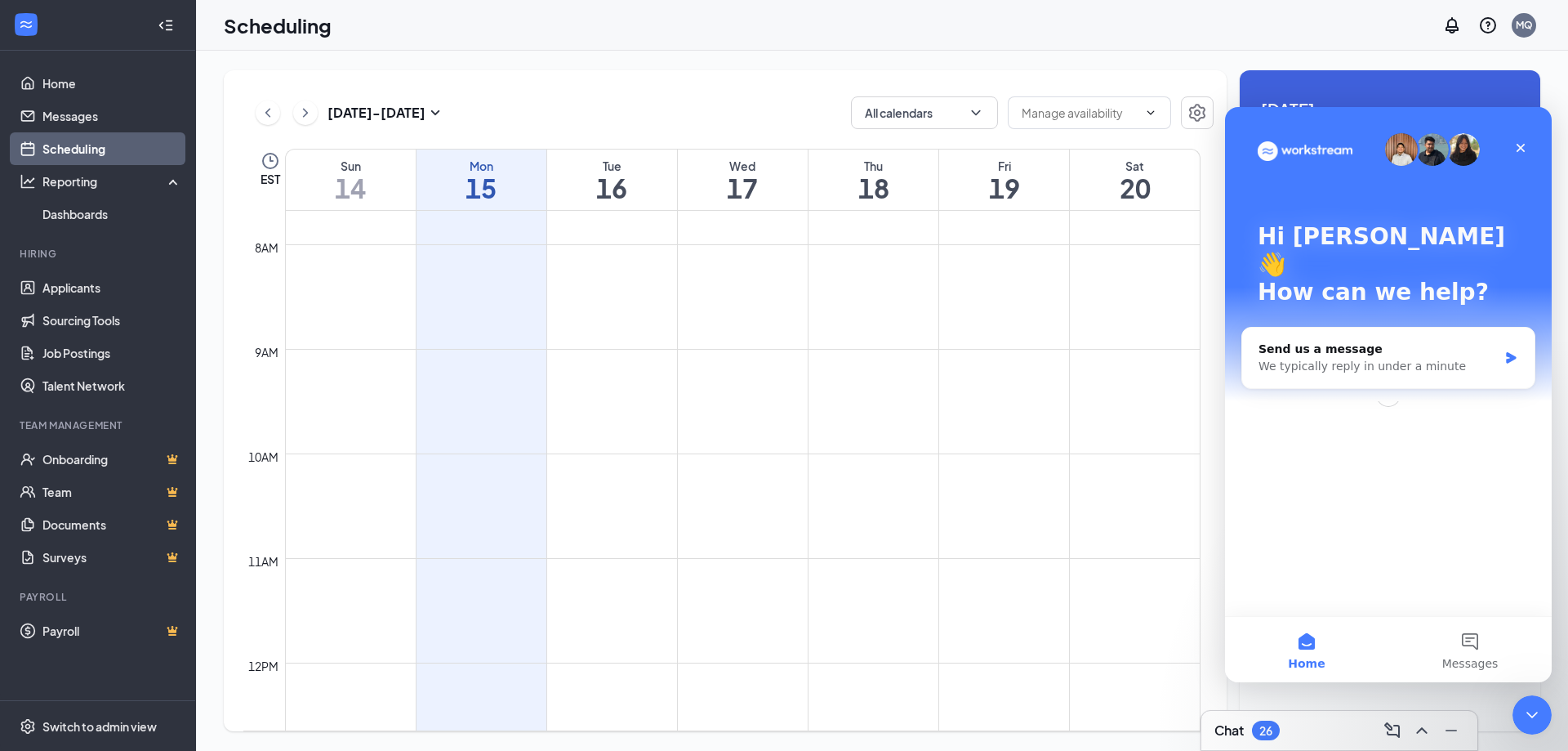
scroll to position [0, 0]
click at [1360, 357] on div "We typically reply in under a minute" at bounding box center [1378, 366] width 239 height 17
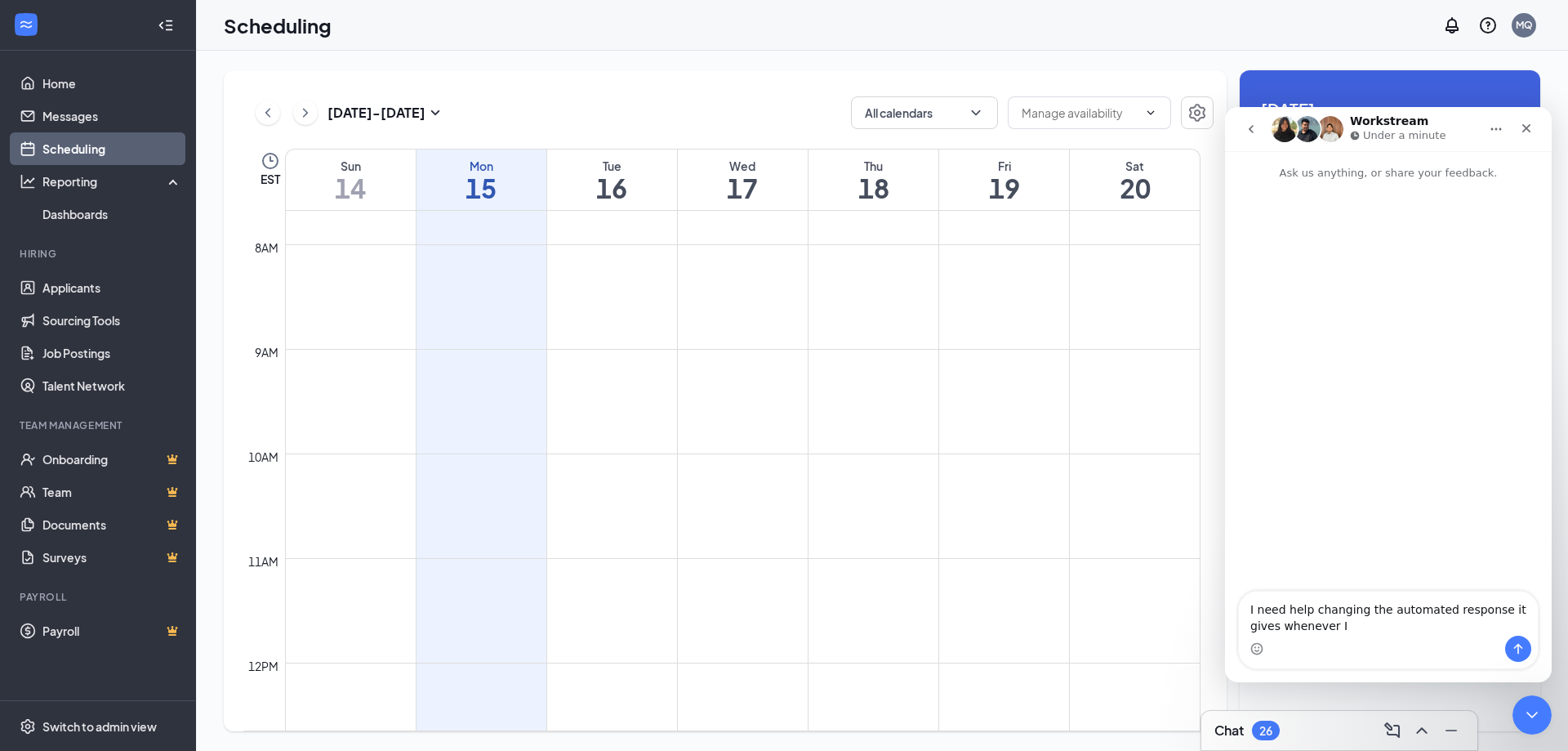
type textarea "I need help changing the automated response it gives whenever I"
drag, startPoint x: 1286, startPoint y: 623, endPoint x: 1201, endPoint y: 605, distance: 86.9
click at [1225, 605] on html "Workstream Under a minute Ask us anything, or share your feedback. I need help …" at bounding box center [1388, 394] width 326 height 575
click at [1130, 48] on div "Scheduling MQ" at bounding box center [882, 25] width 1372 height 50
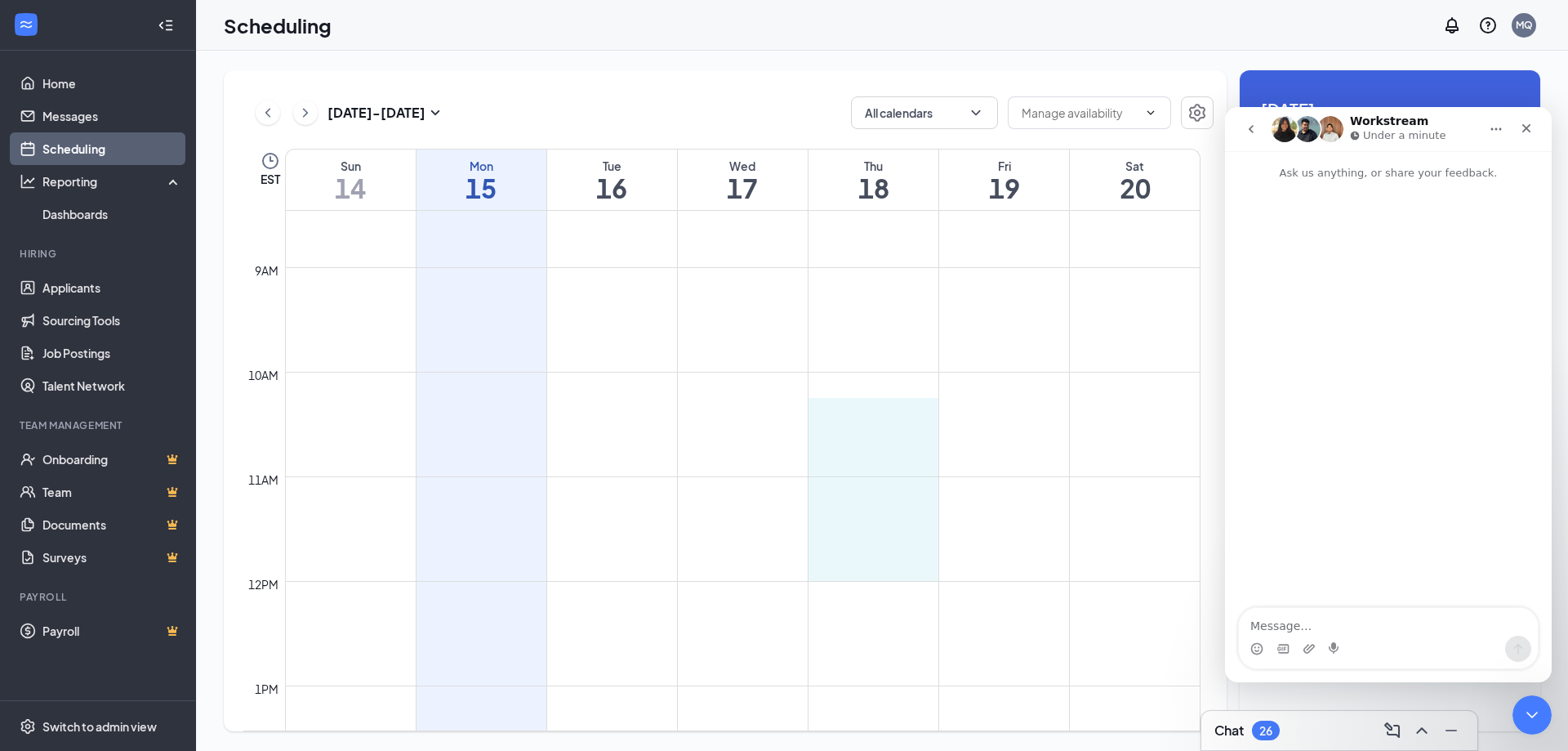
drag, startPoint x: 812, startPoint y: 418, endPoint x: 905, endPoint y: 556, distance: 166.4
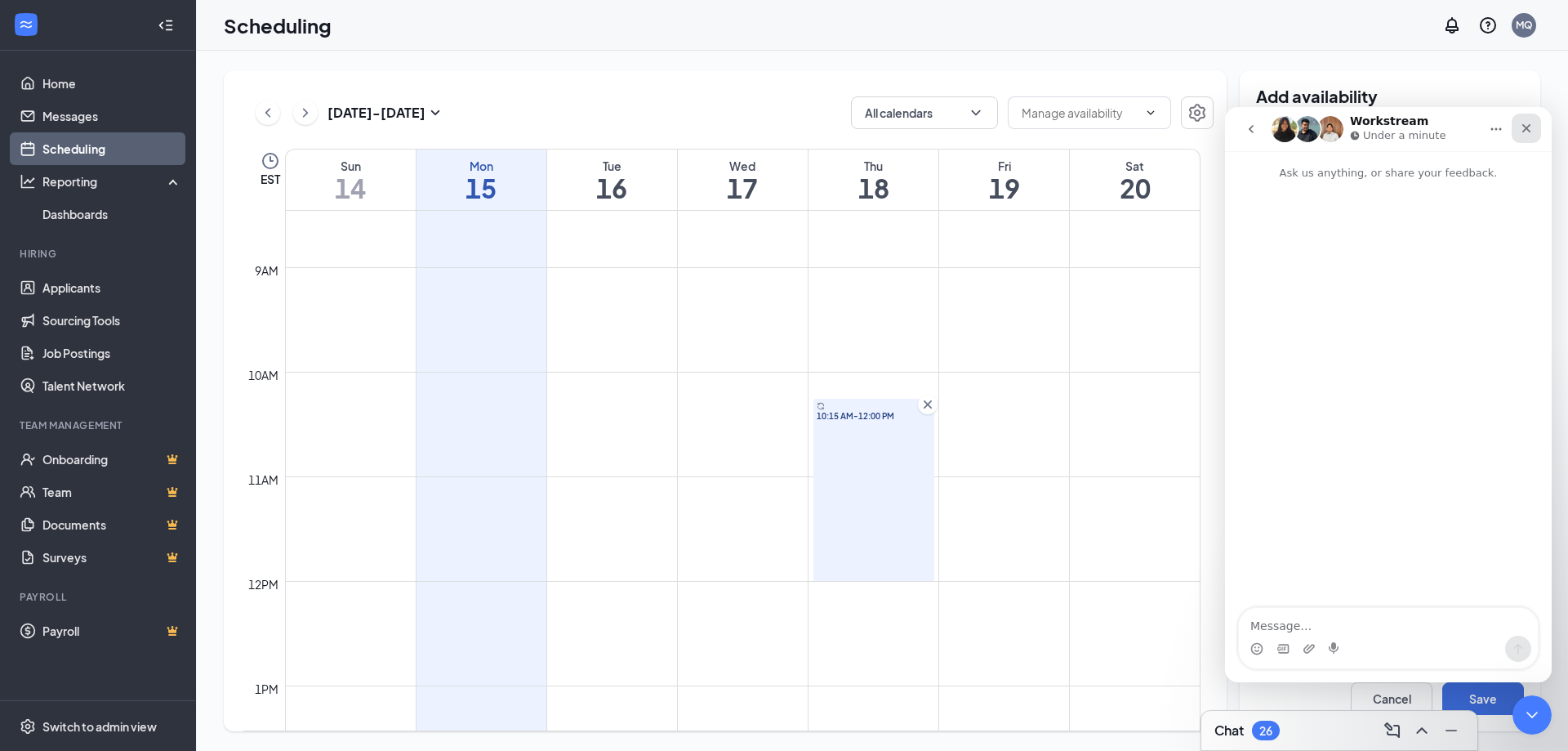
click at [1531, 122] on icon "Close" at bounding box center [1527, 128] width 13 height 13
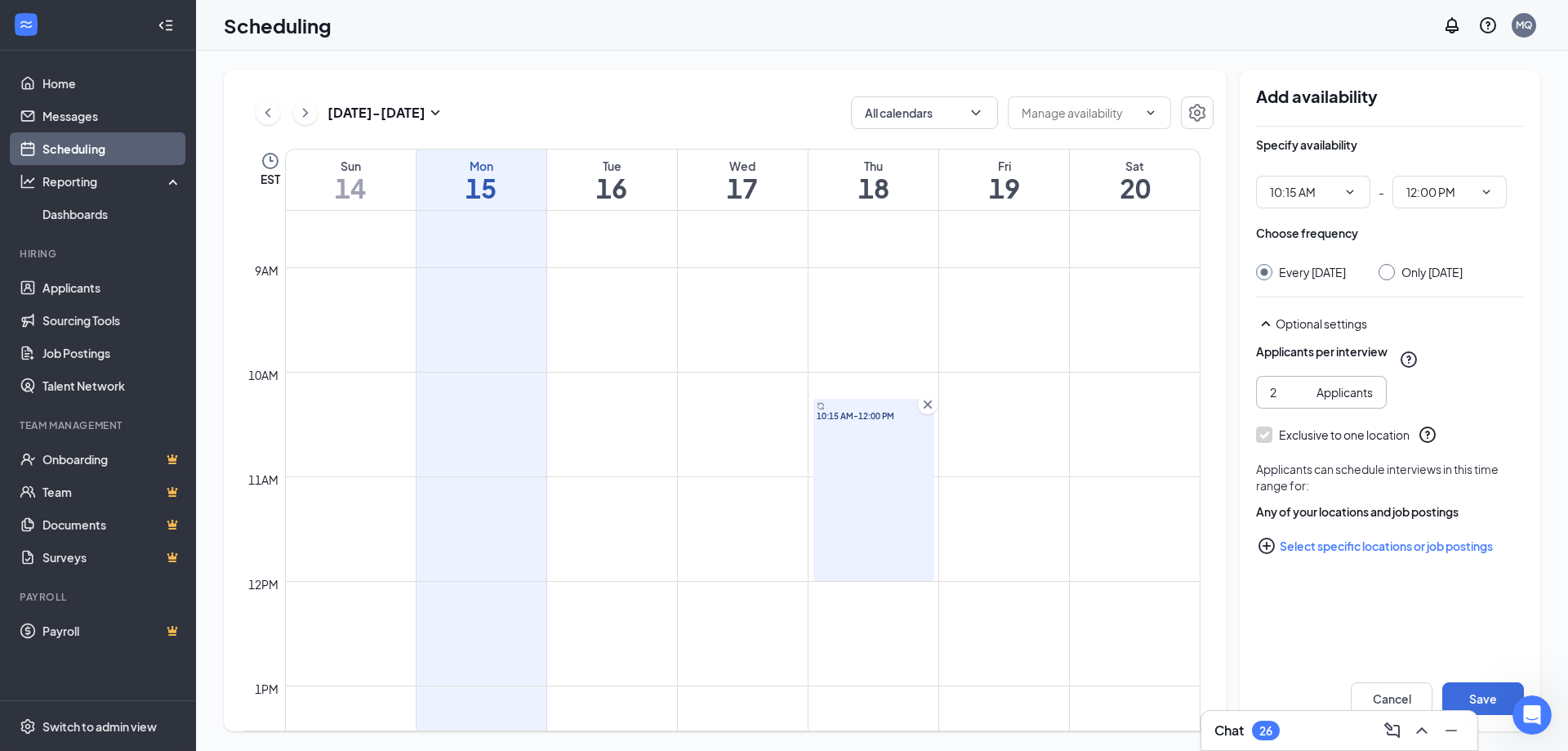
click at [1303, 401] on input "2" at bounding box center [1290, 392] width 40 height 18
type input "3"
click at [1303, 401] on input "3" at bounding box center [1290, 392] width 40 height 18
click at [1390, 270] on input "Only Thursday, Sep 18" at bounding box center [1384, 269] width 12 height 12
radio input "true"
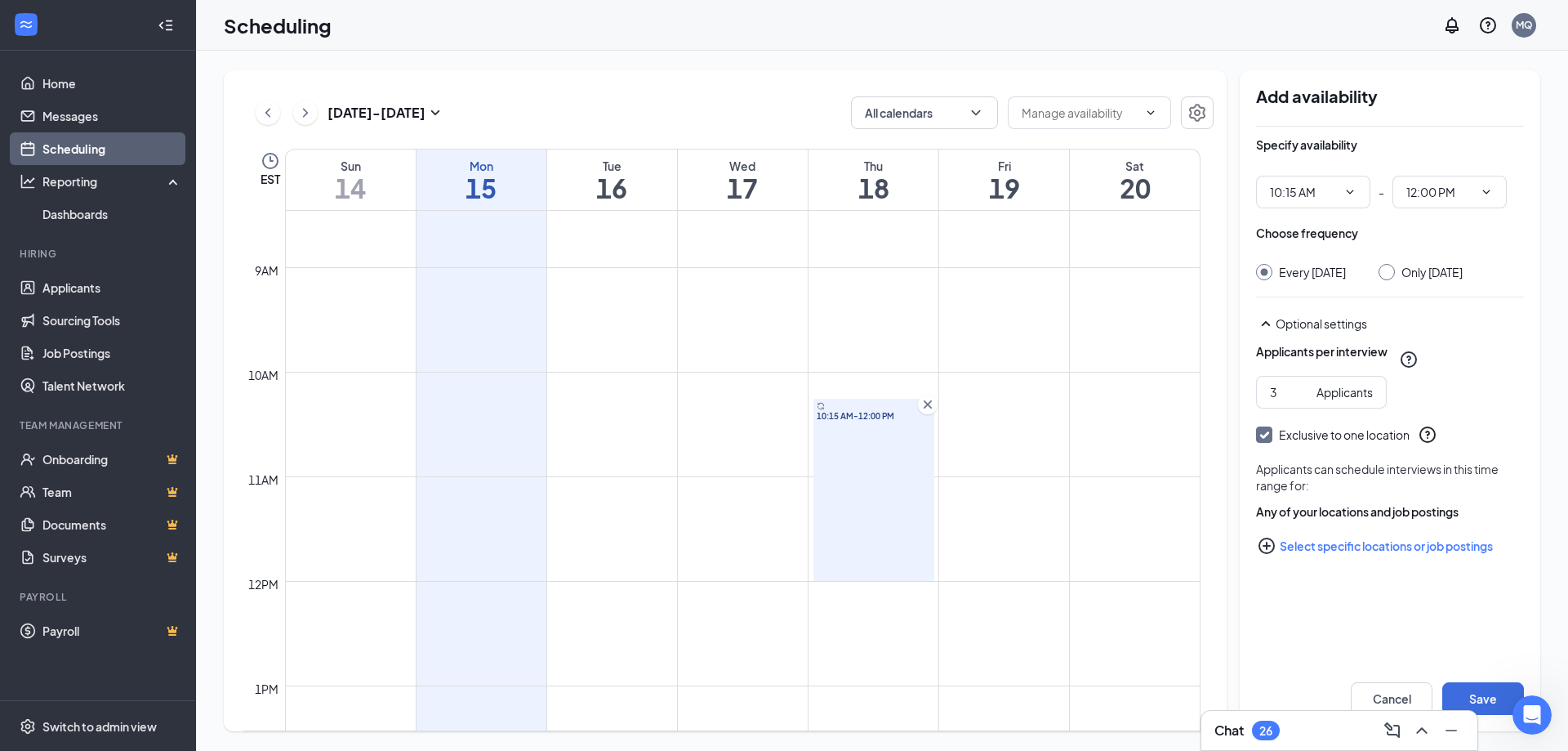
radio input "false"
click at [1320, 331] on div "Optional settings" at bounding box center [1400, 323] width 248 height 16
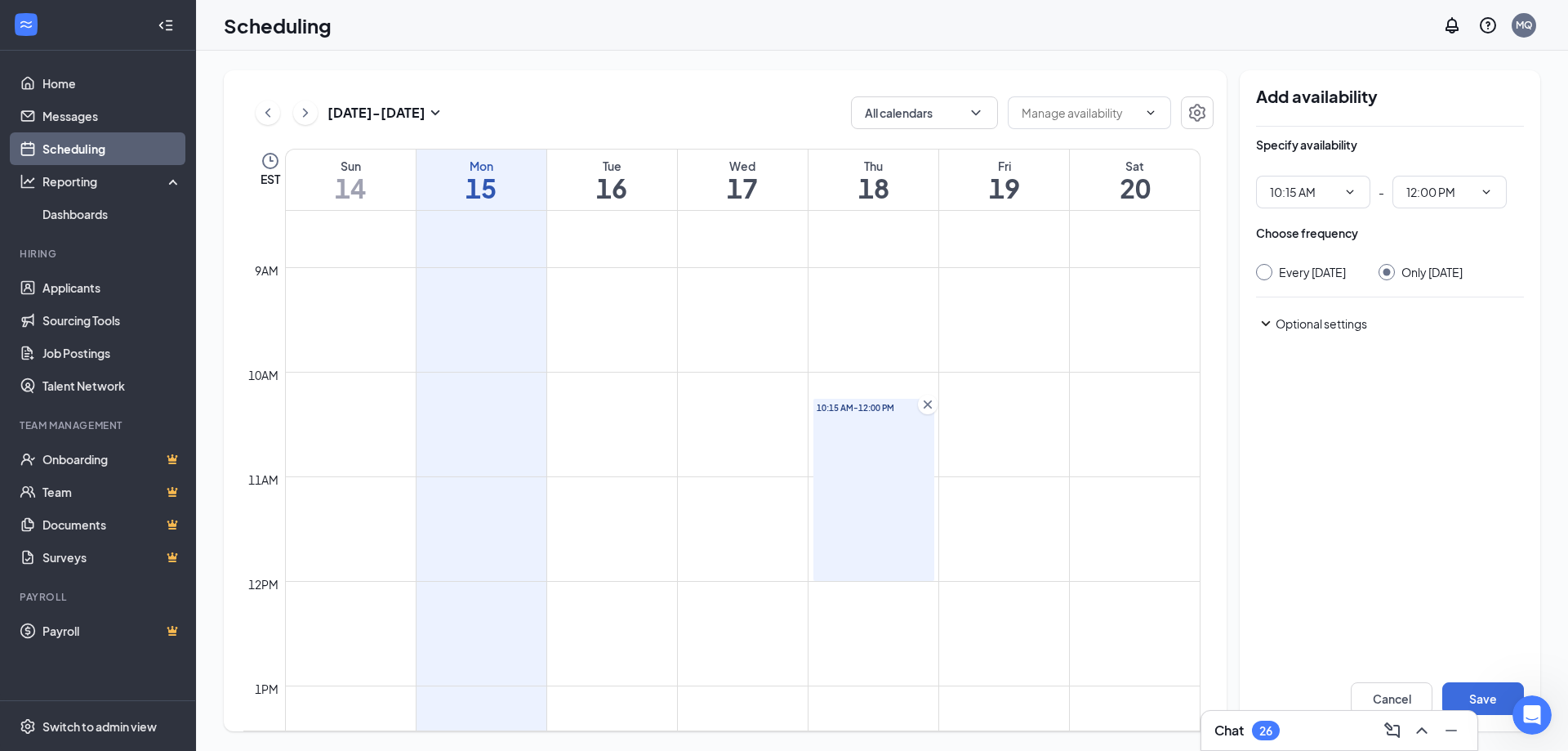
click at [1320, 331] on div "Optional settings" at bounding box center [1400, 323] width 248 height 16
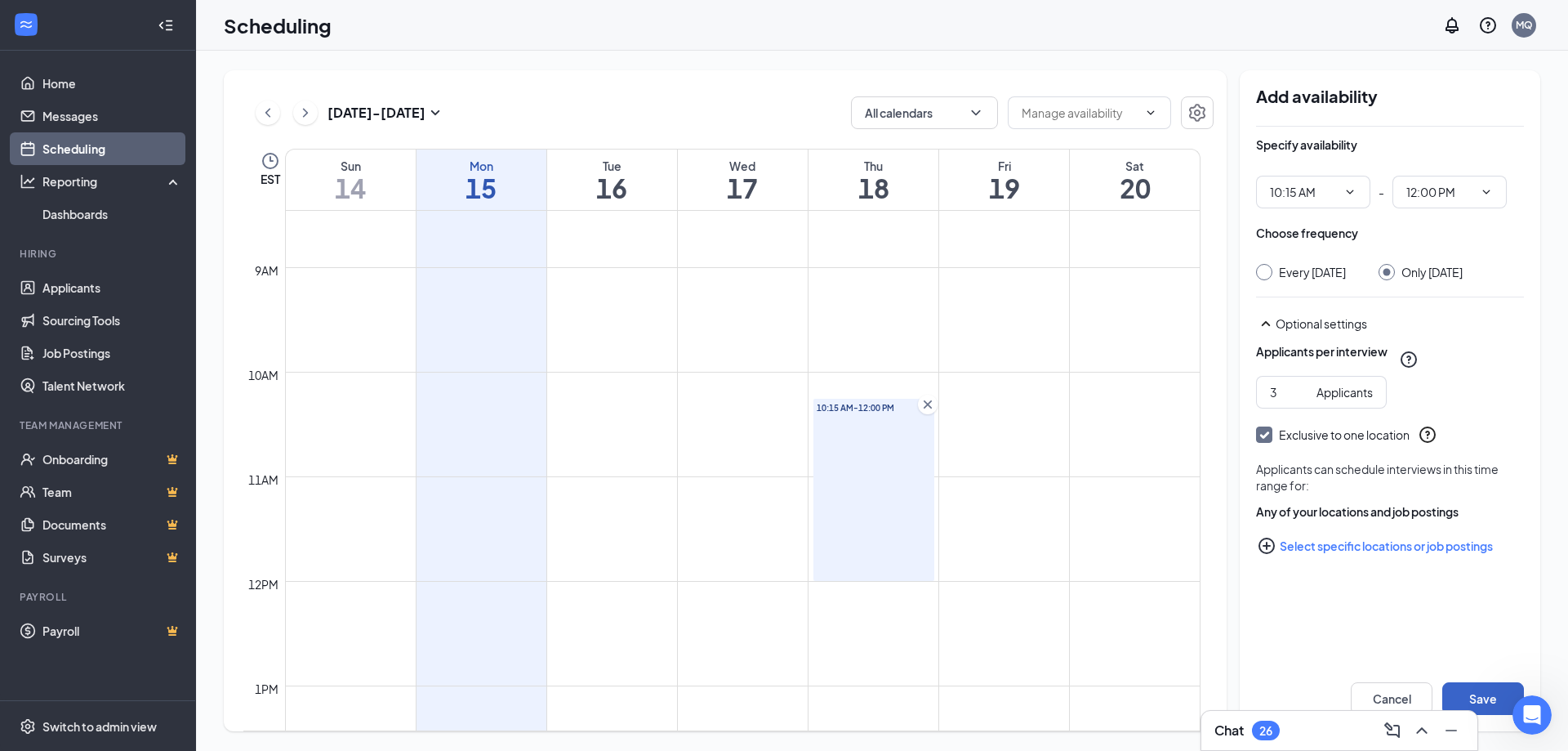
click at [1500, 692] on button "Save" at bounding box center [1482, 698] width 81 height 33
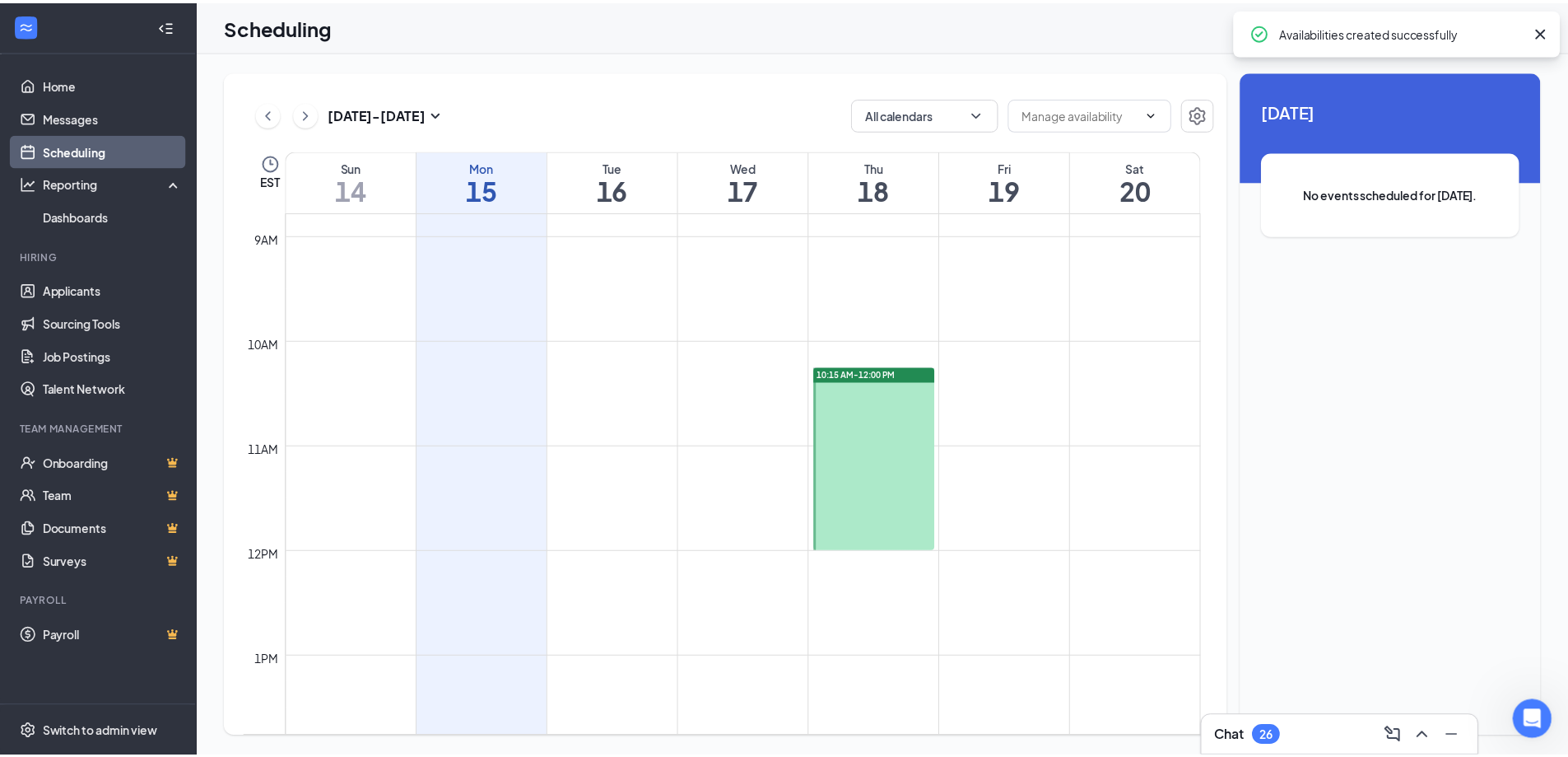
scroll to position [891, 0]
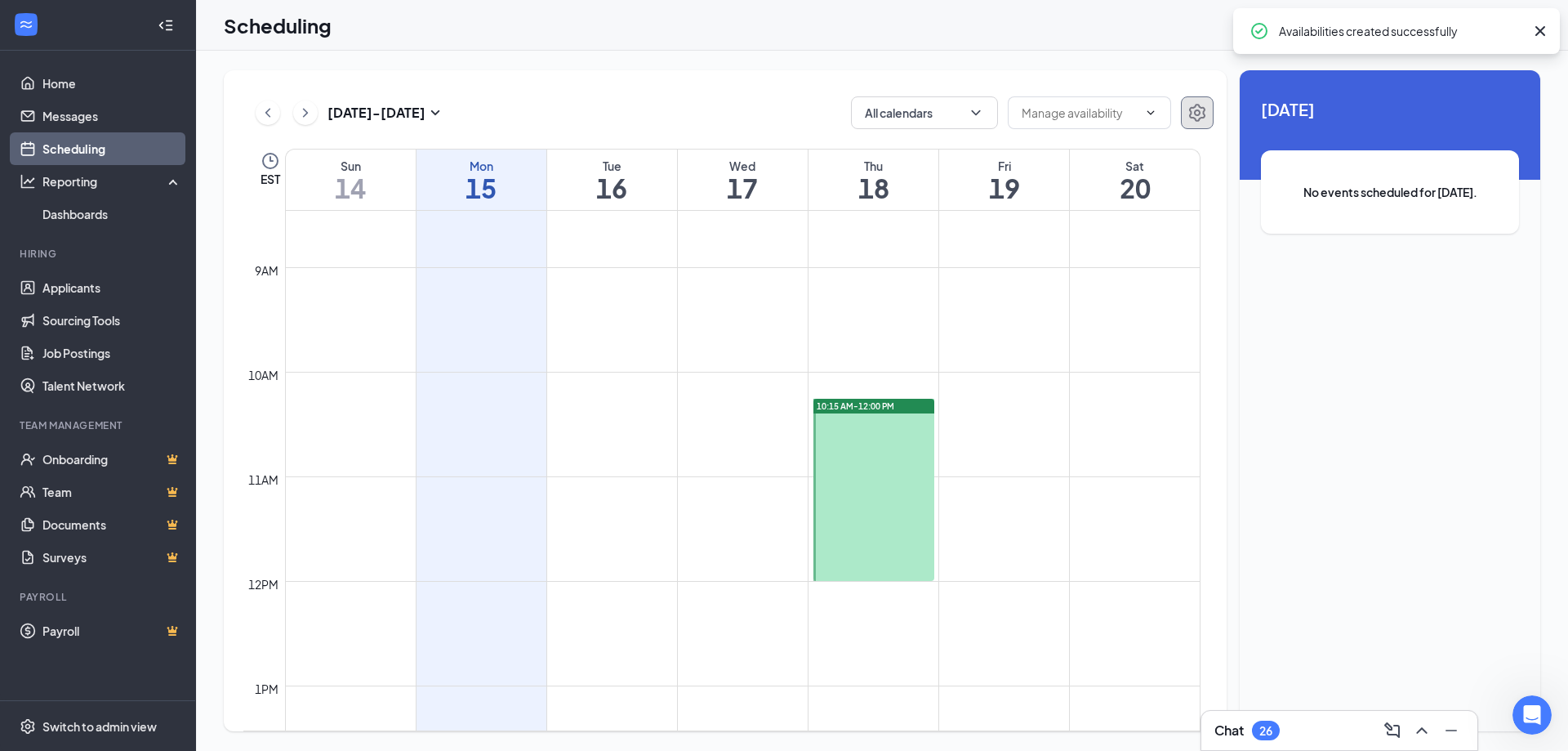
click at [1203, 120] on icon "Settings" at bounding box center [1196, 112] width 19 height 19
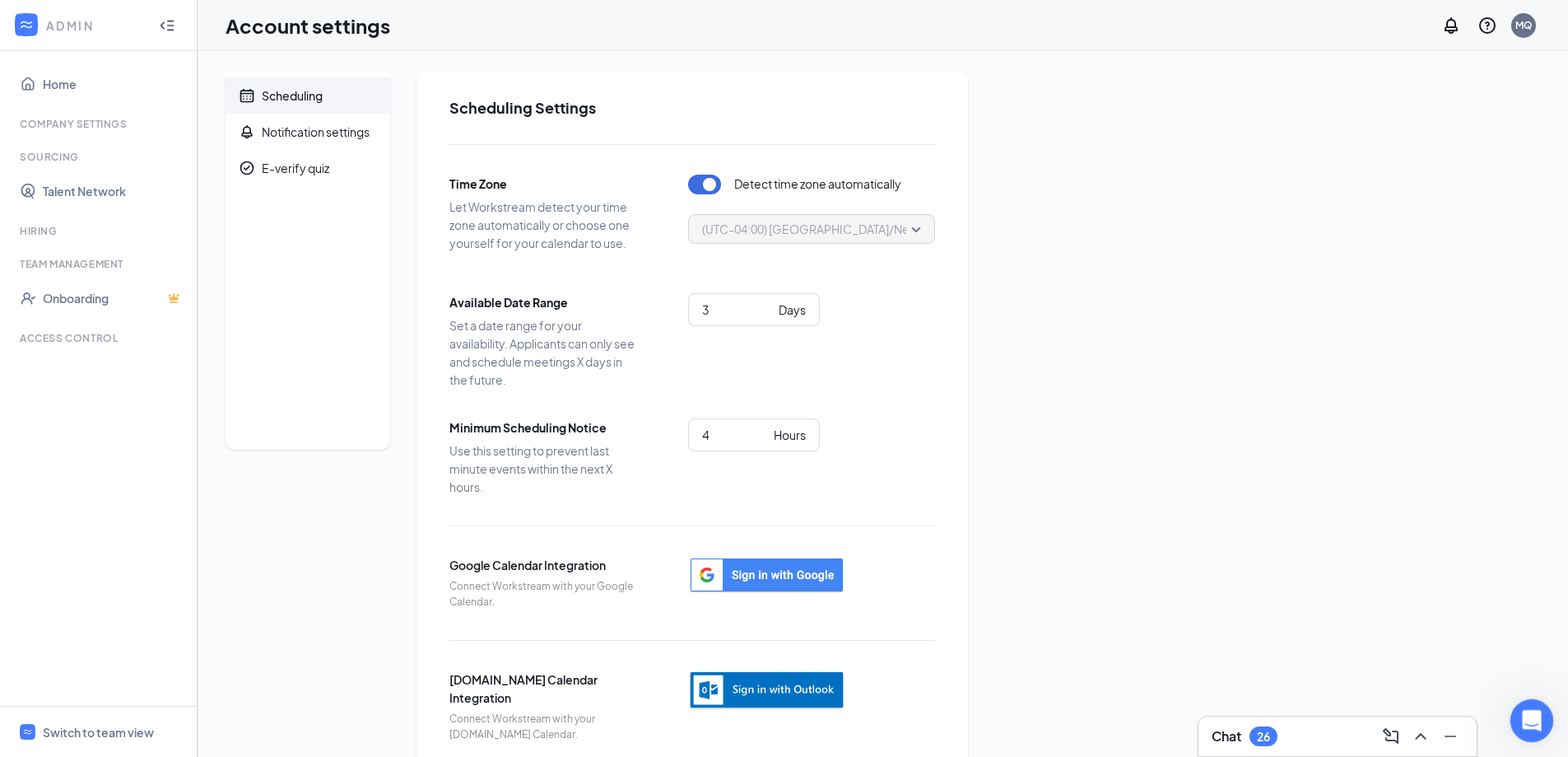
click at [1525, 730] on div "Open Intercom Messenger" at bounding box center [1529, 718] width 54 height 54
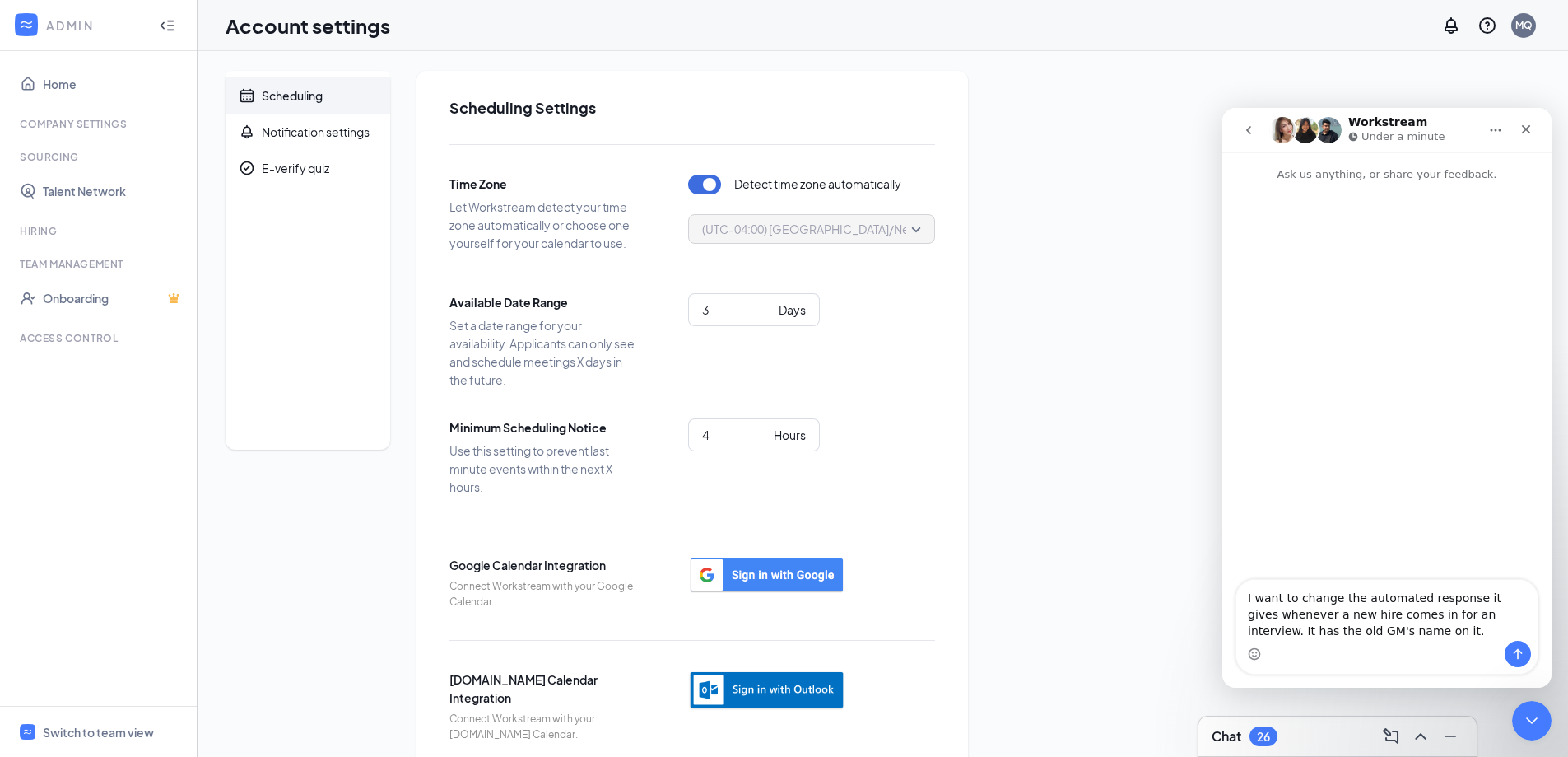
click at [1439, 650] on div "Intercom messenger" at bounding box center [1386, 653] width 301 height 26
click at [1408, 634] on textarea "I want to change the automated response it gives whenever a new hire comes in f…" at bounding box center [1386, 610] width 301 height 61
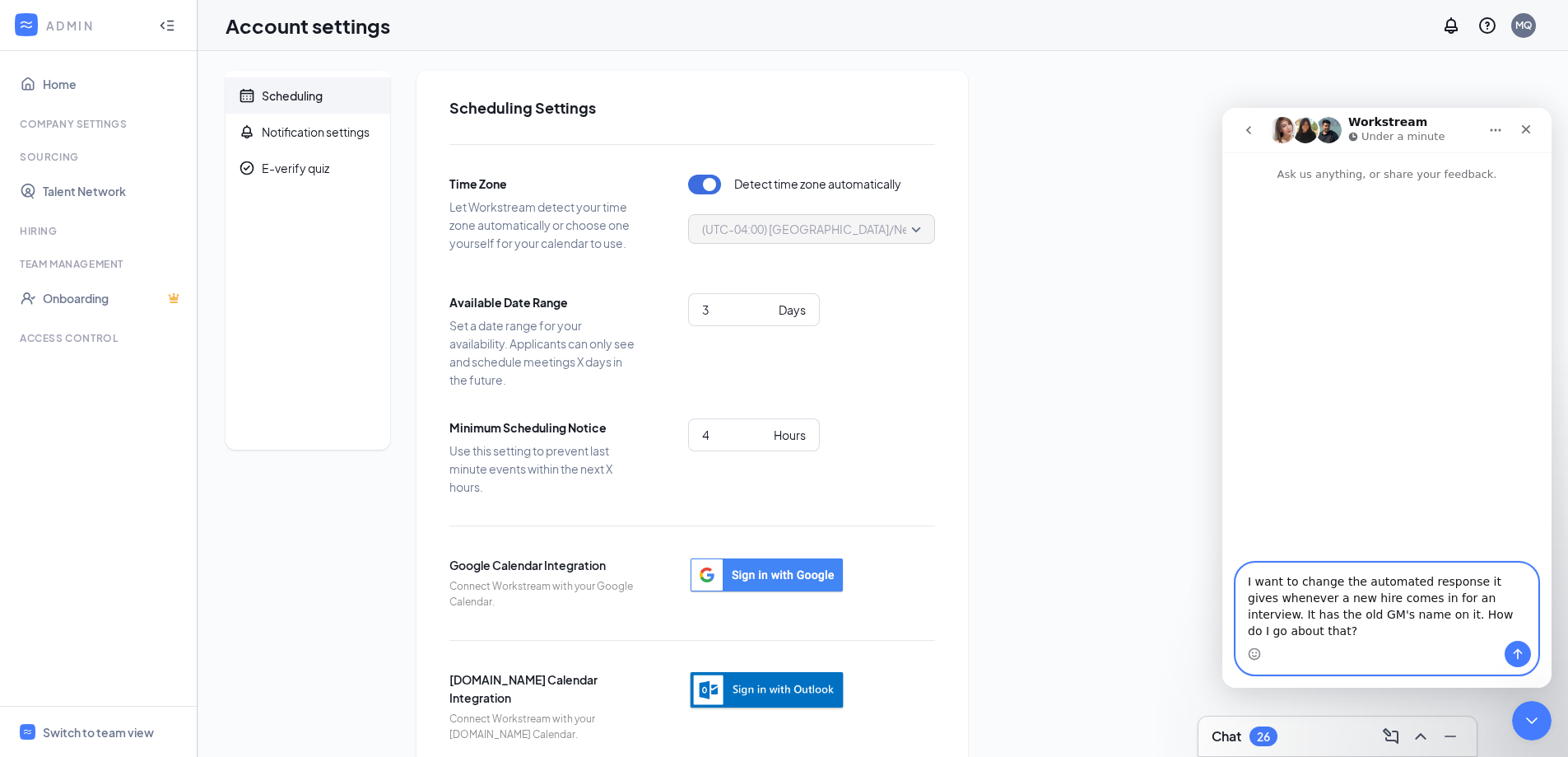
type textarea "I want to change the automated response it gives whenever a new hire comes in f…"
click at [1521, 653] on icon "Send a message…" at bounding box center [1517, 654] width 9 height 11
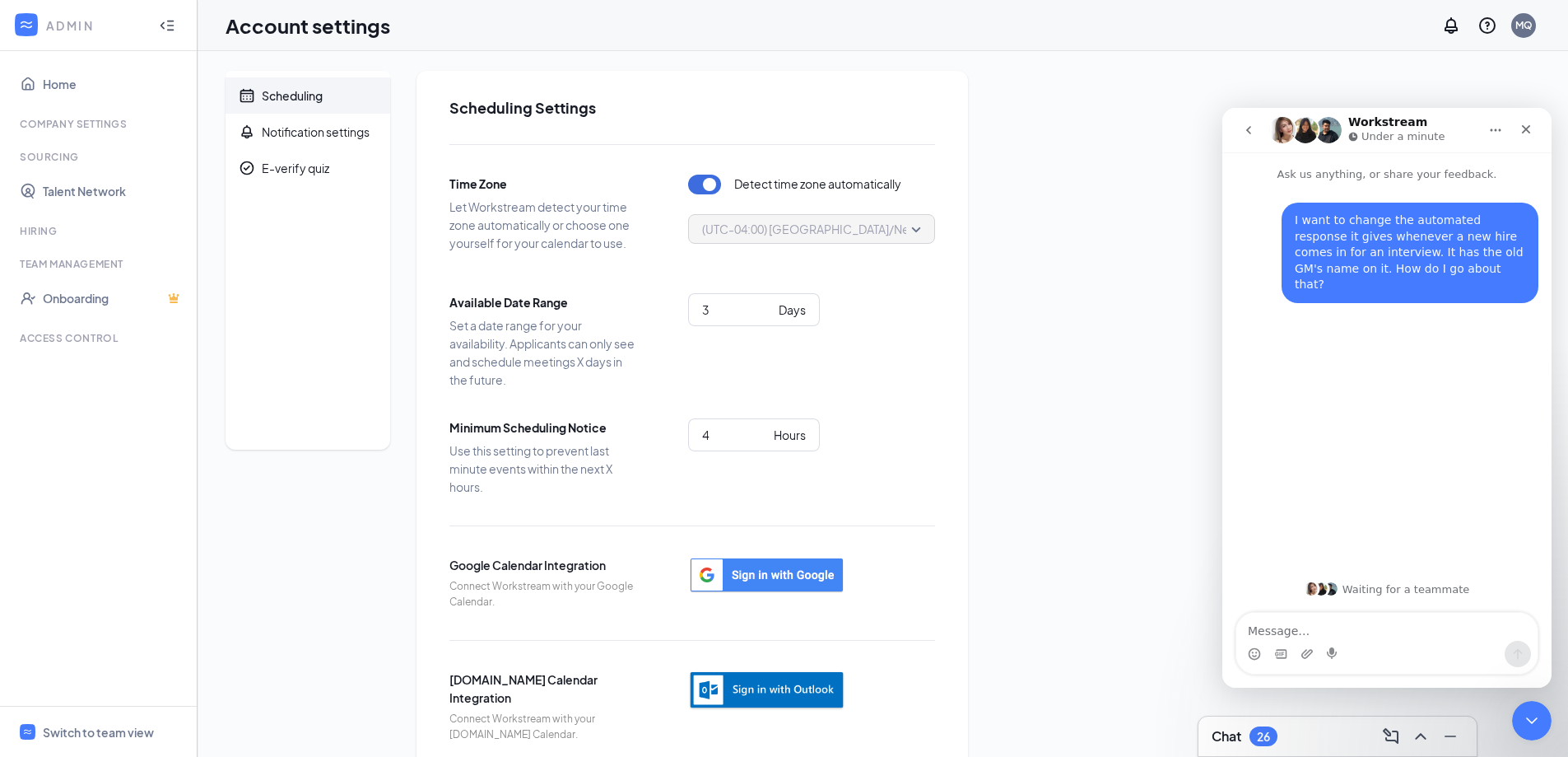
drag, startPoint x: 1434, startPoint y: 614, endPoint x: 1469, endPoint y: 421, distance: 196.1
click at [1469, 421] on div "I want to change the automated response it gives whenever a new hire comes in f…" at bounding box center [1386, 376] width 329 height 386
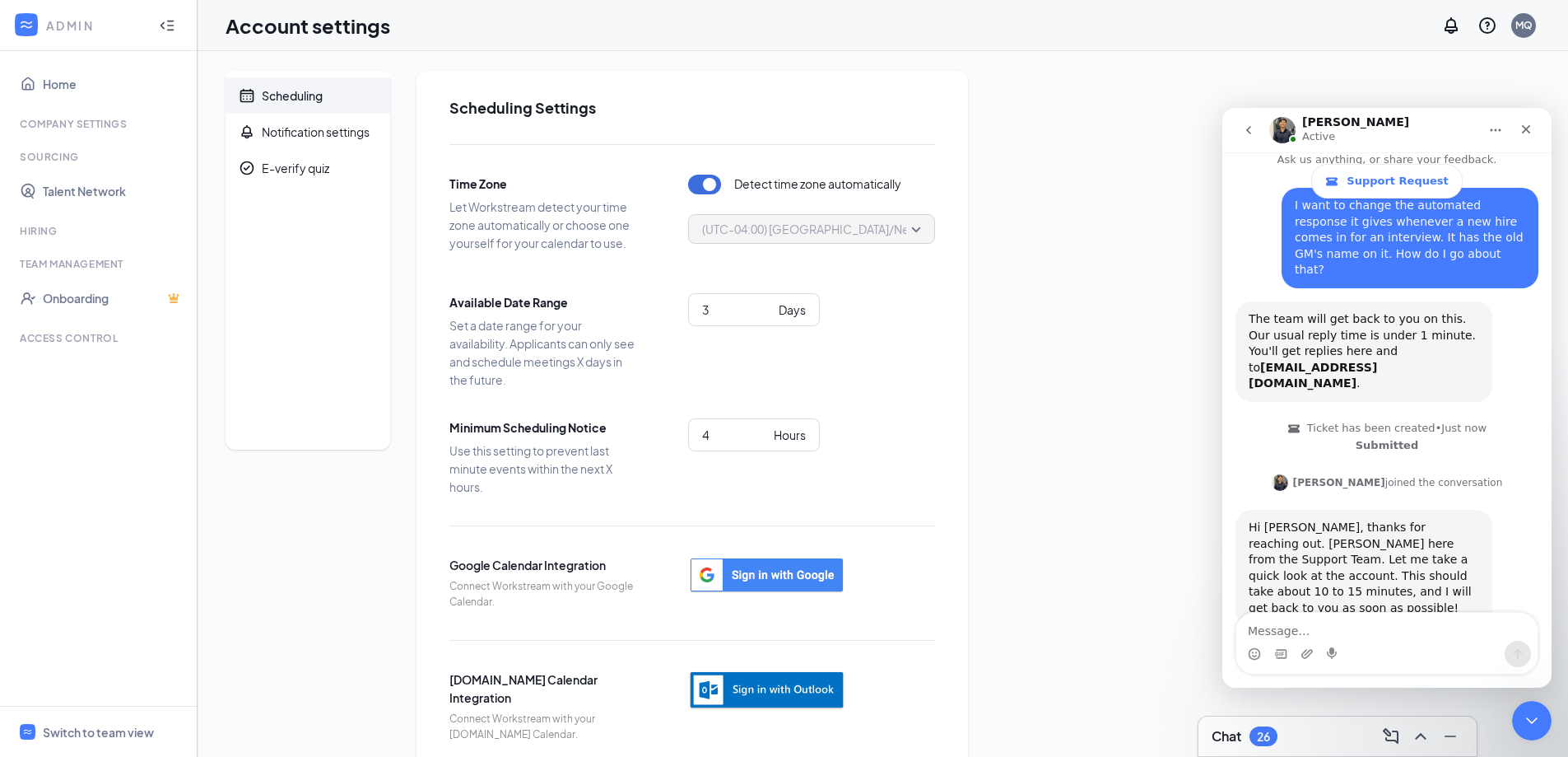
scroll to position [101, 0]
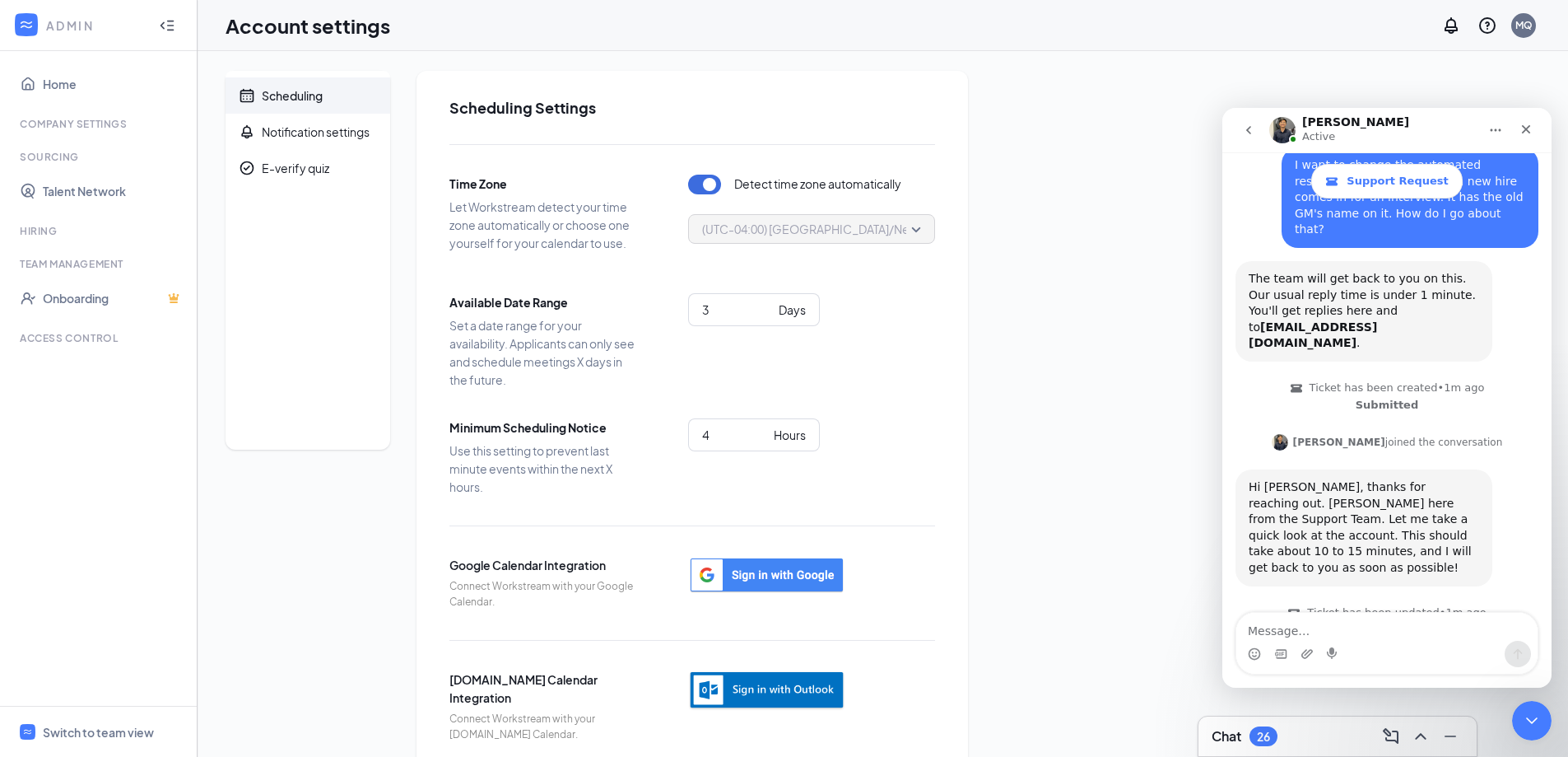
click at [1410, 480] on div "Hi Marci, thanks for reaching out. Renz here from the Support Team. Let me take…" at bounding box center [1363, 528] width 231 height 97
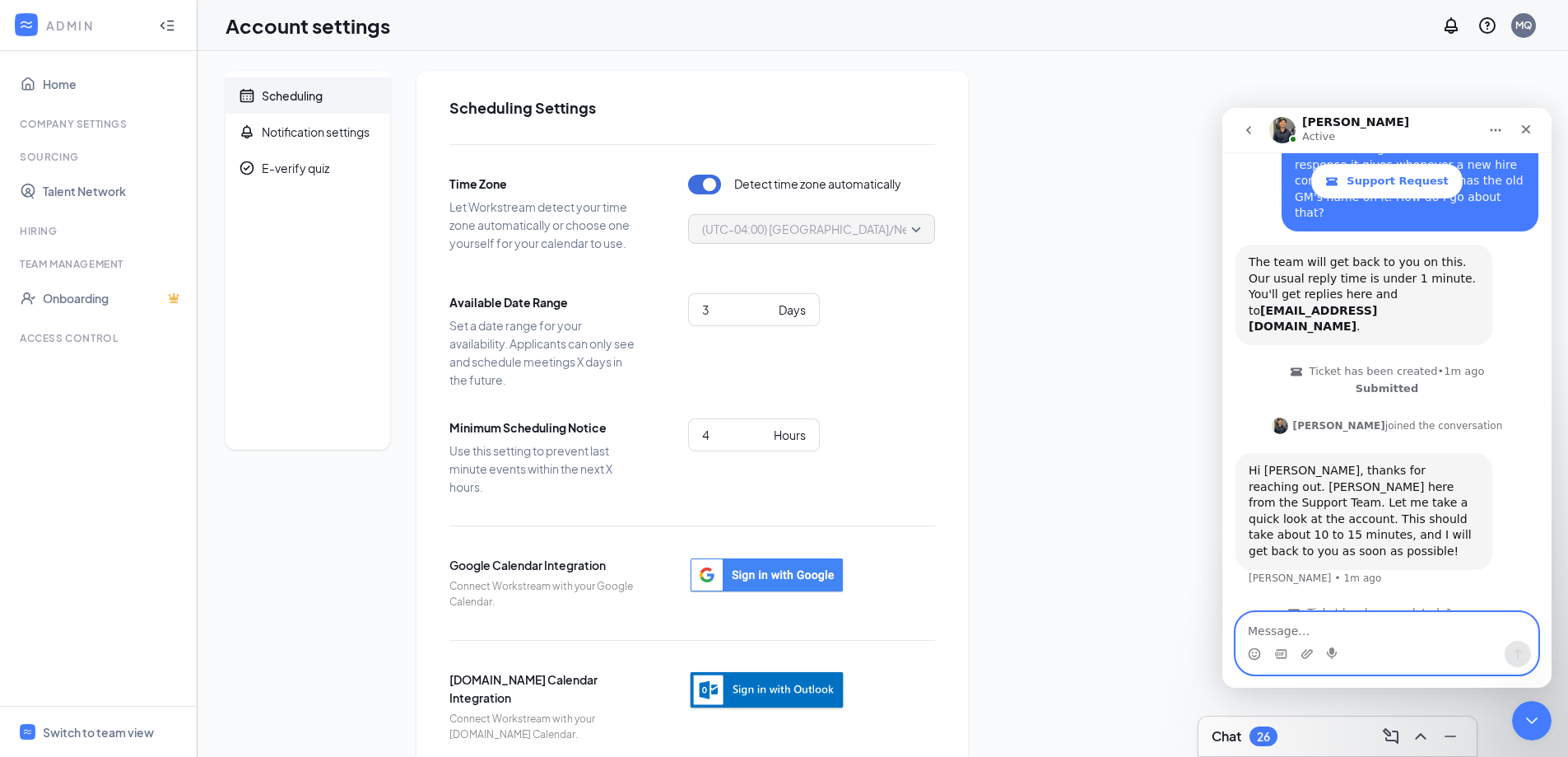
click at [1328, 637] on textarea "Message…" at bounding box center [1386, 626] width 301 height 28
type textarea "Thanks!"
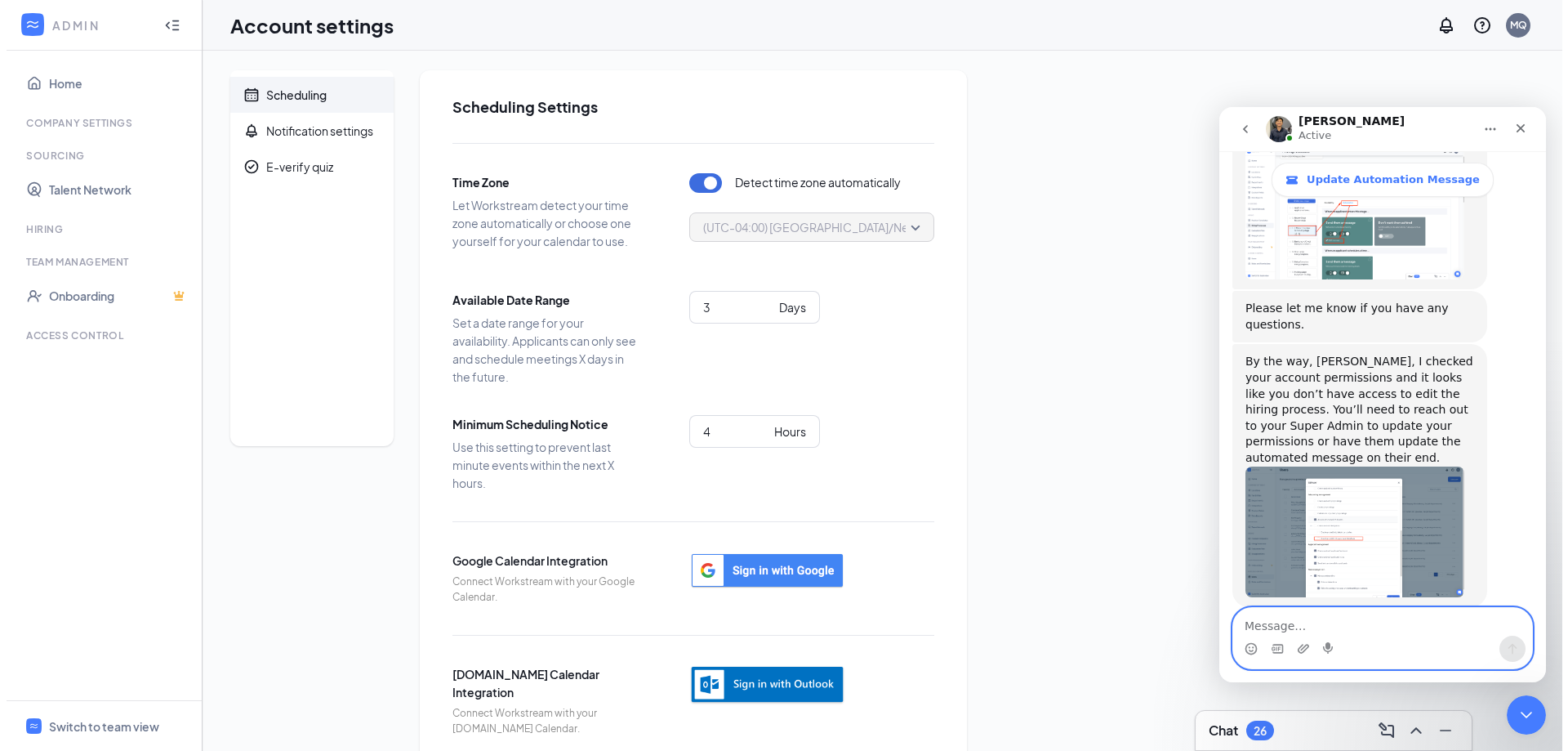
scroll to position [931, 0]
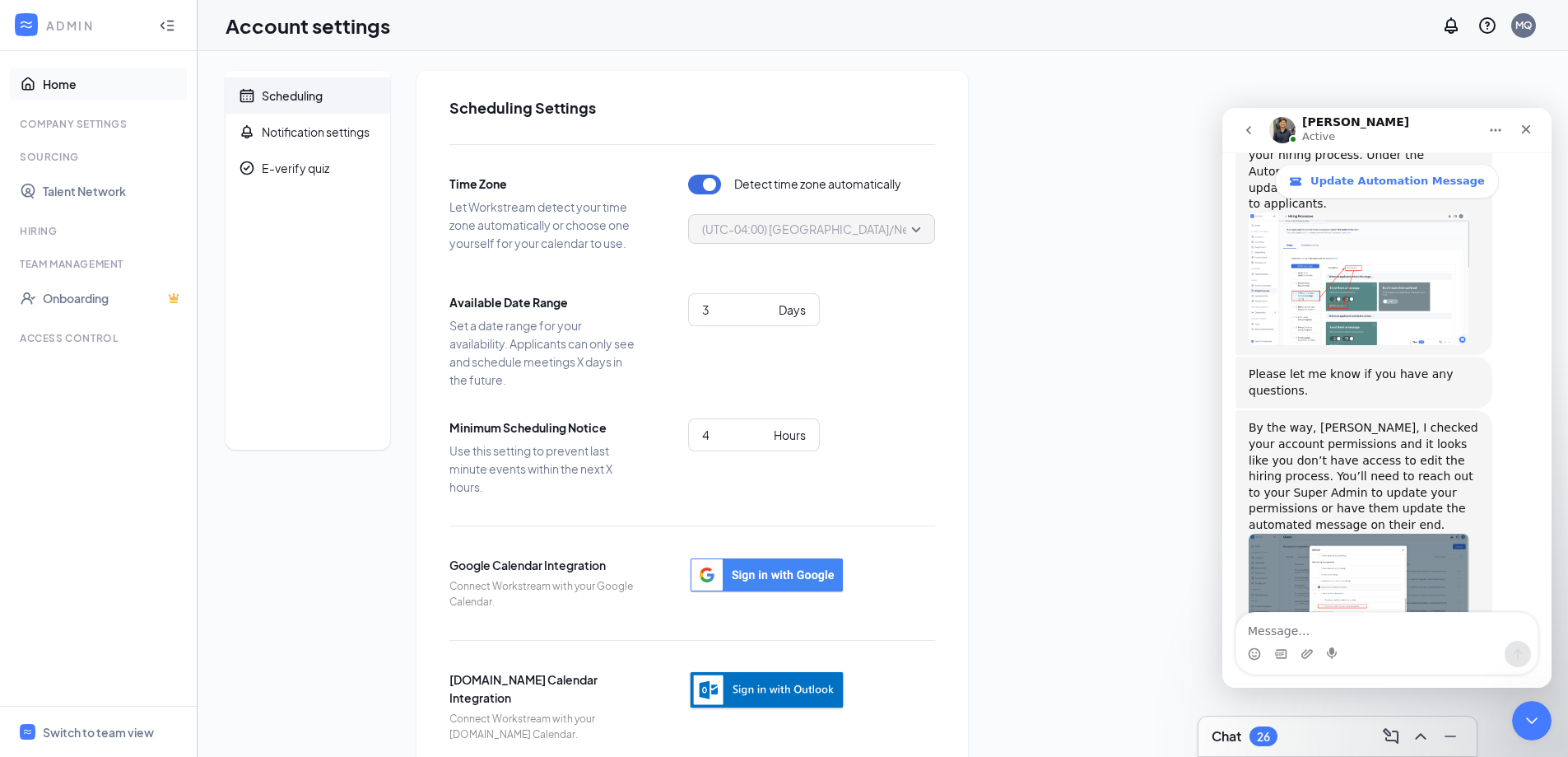
click at [82, 85] on link "Home" at bounding box center [113, 84] width 140 height 33
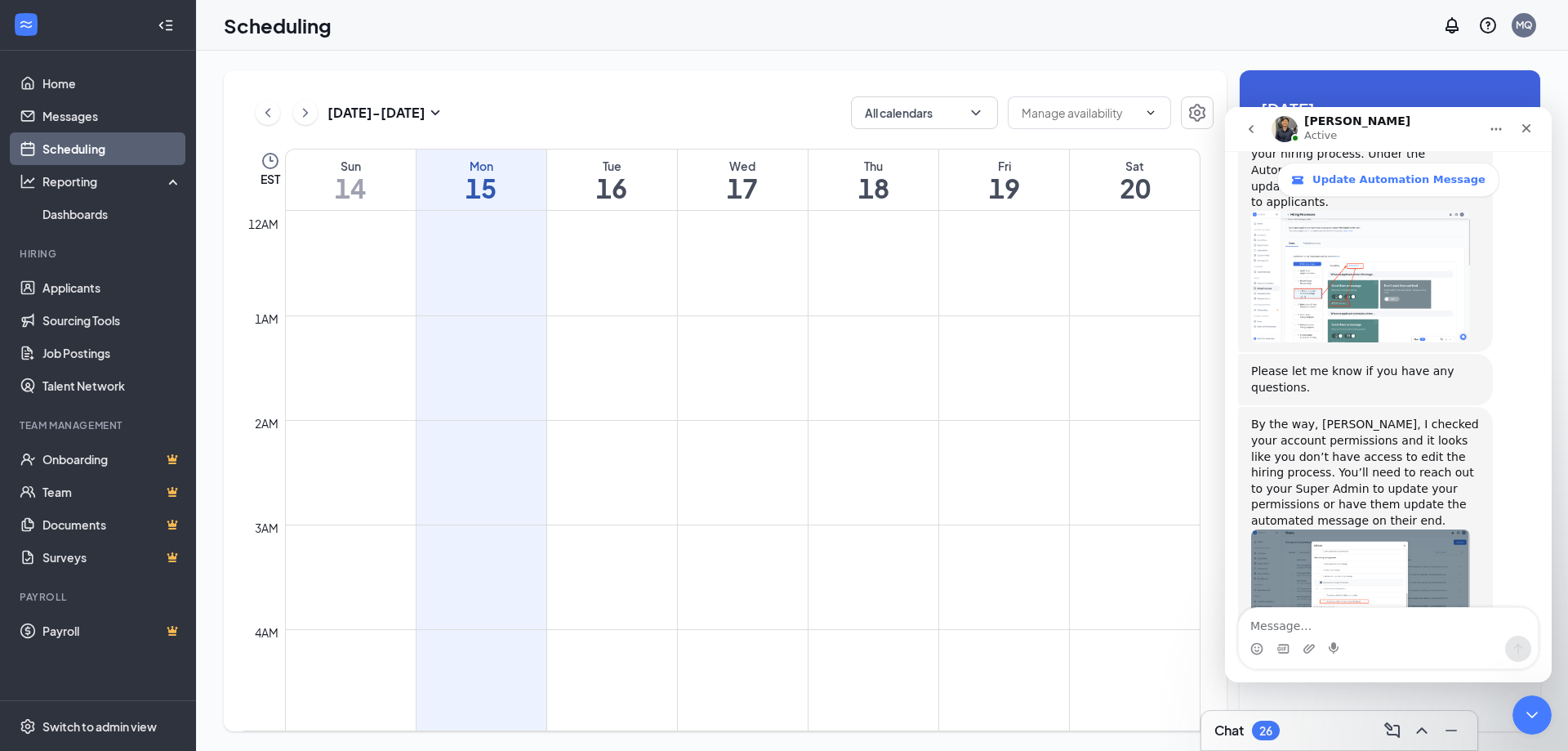
scroll to position [803, 0]
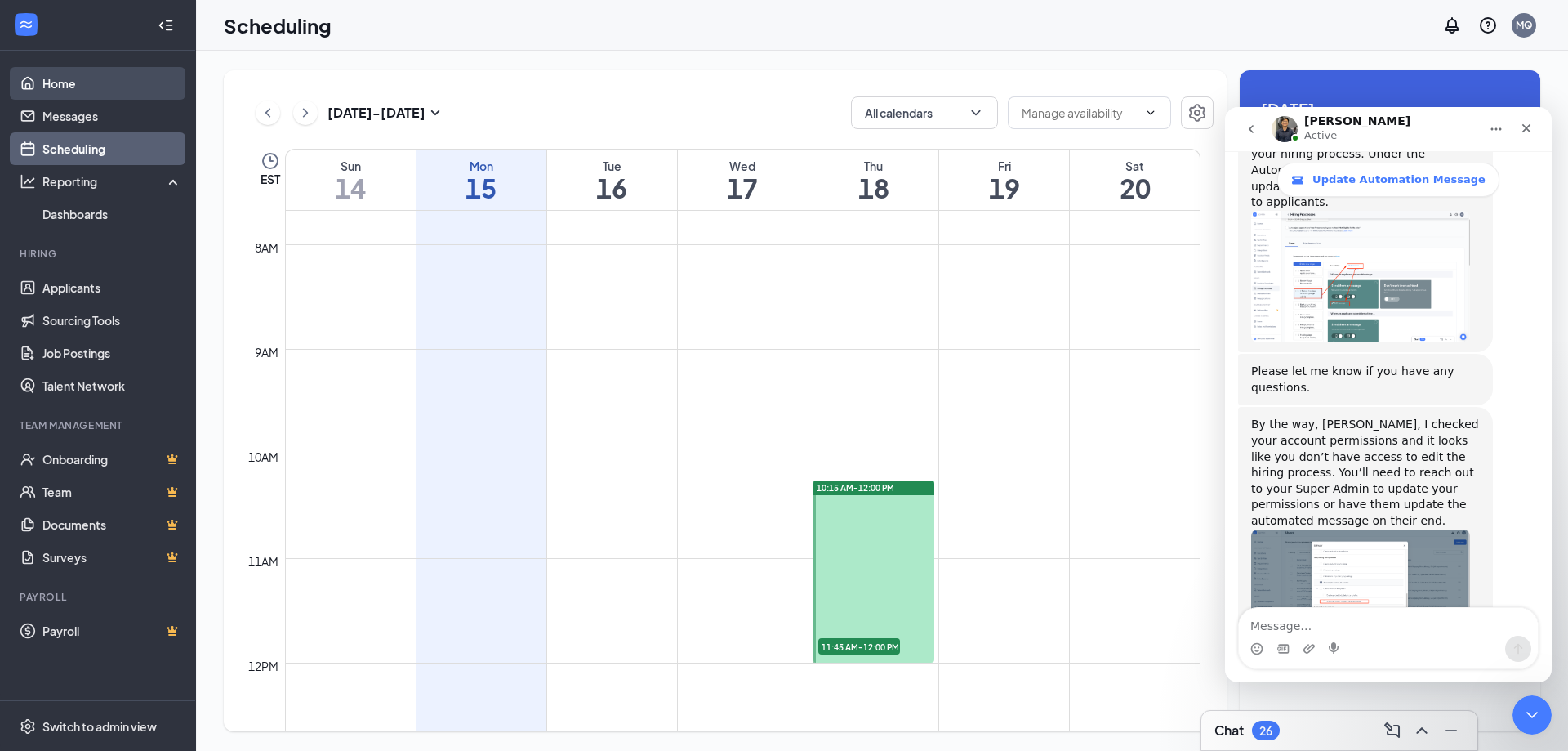
click at [132, 86] on link "Home" at bounding box center [112, 83] width 139 height 33
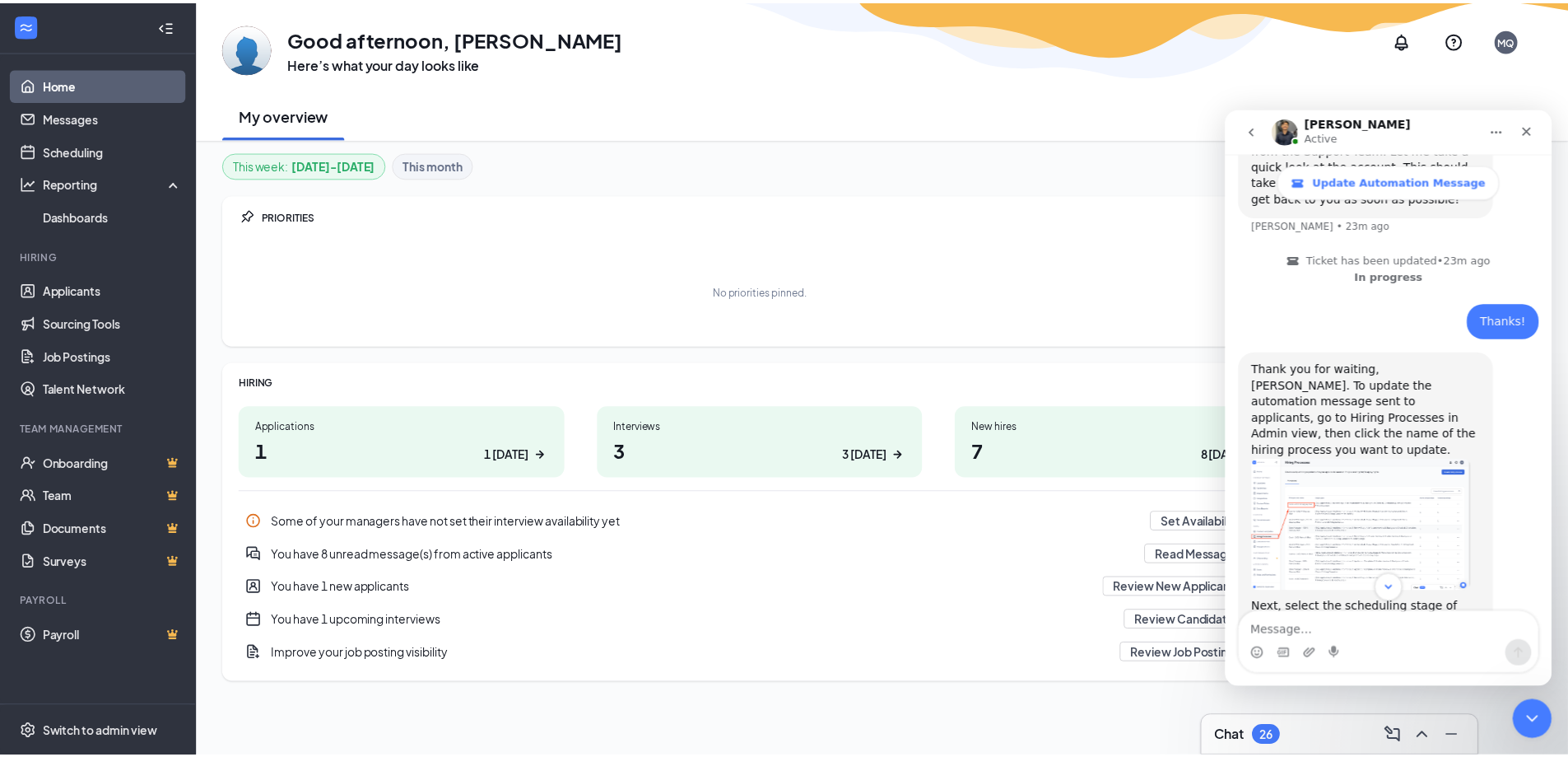
scroll to position [445, 0]
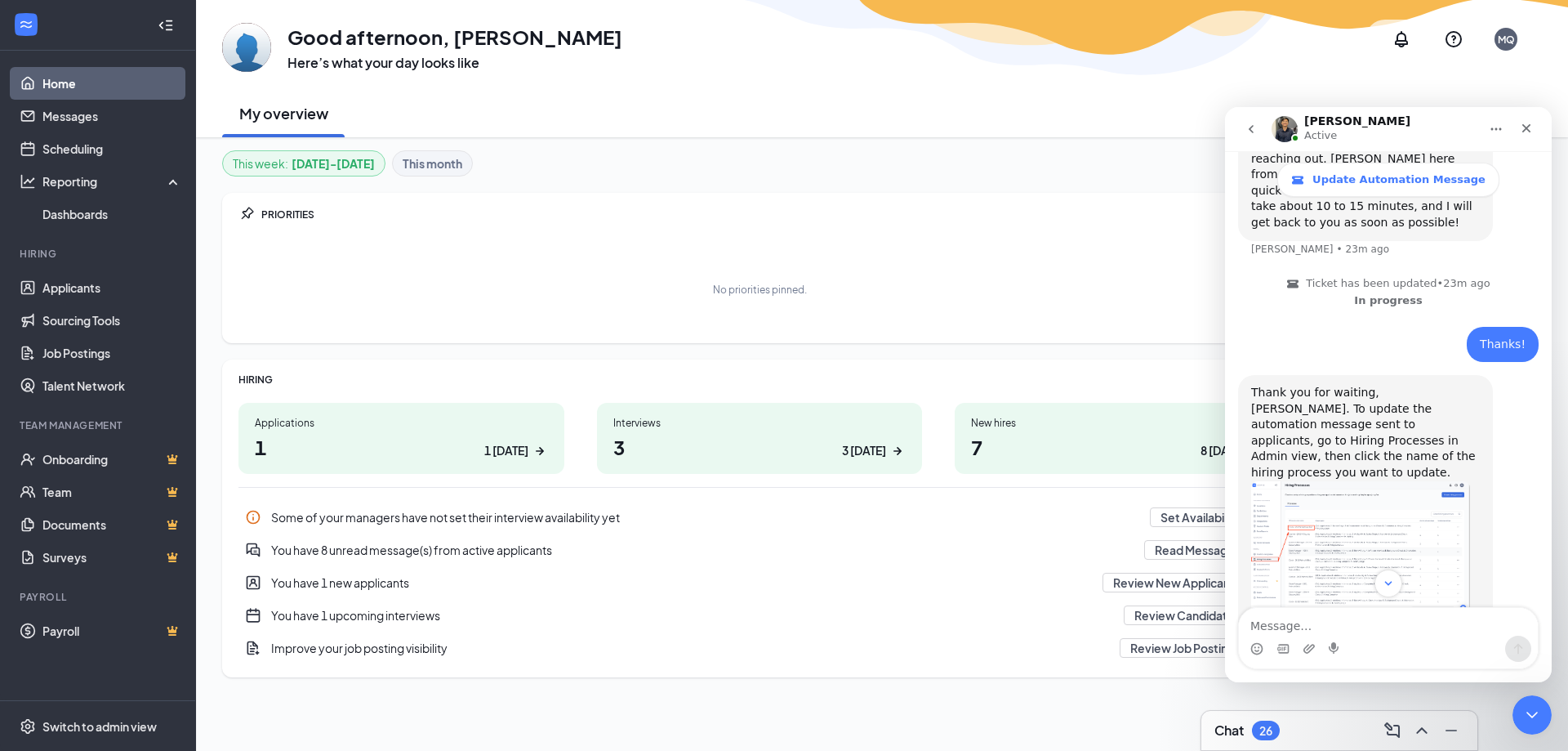
click at [81, 89] on link "Home" at bounding box center [112, 83] width 139 height 33
click at [1184, 98] on div "My overview Monday, September 15" at bounding box center [882, 112] width 1320 height 49
click at [76, 280] on link "Applicants" at bounding box center [112, 287] width 139 height 33
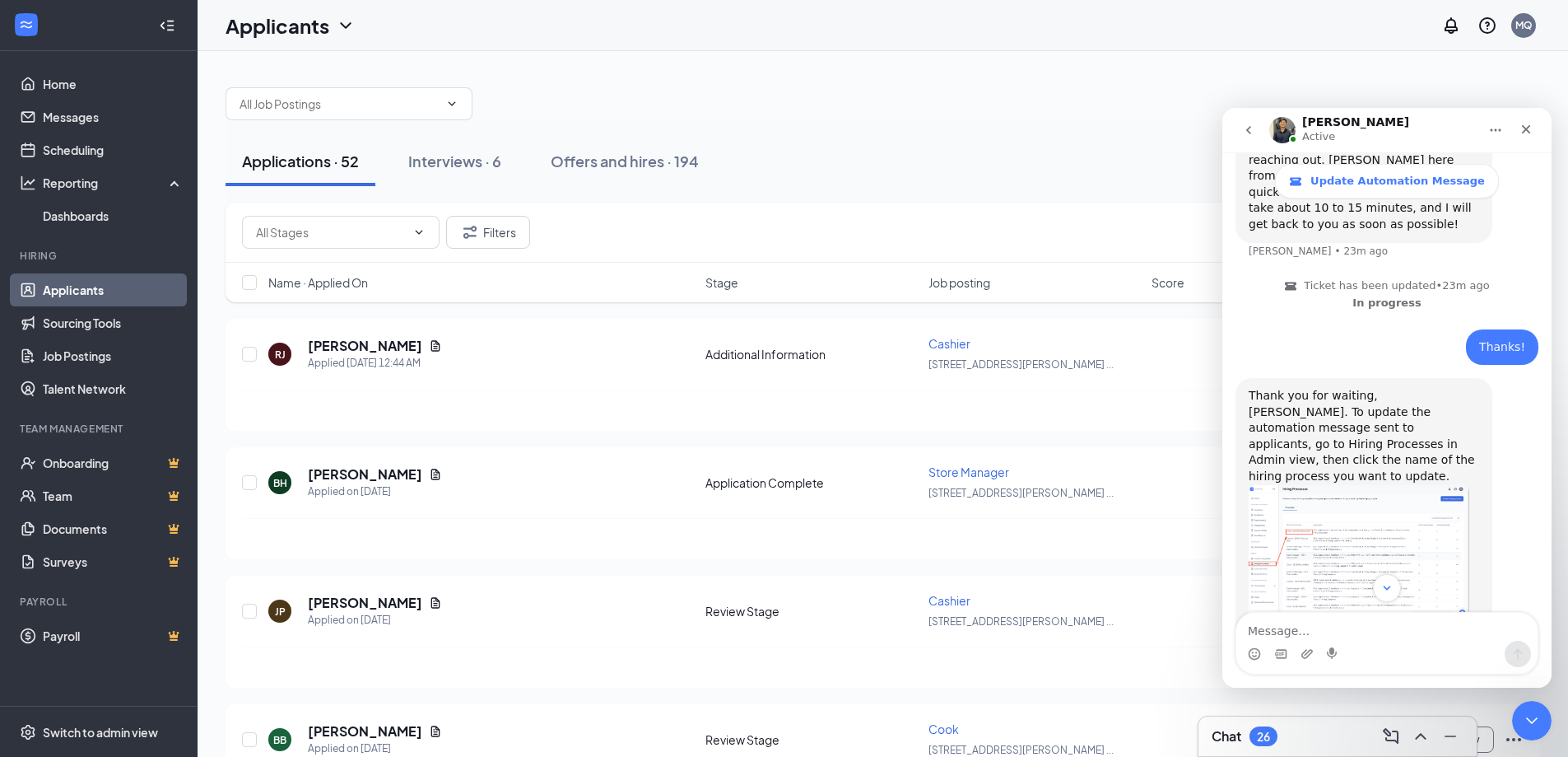
click at [1358, 120] on div "Renz Active" at bounding box center [1373, 130] width 209 height 29
drag, startPoint x: 1245, startPoint y: 130, endPoint x: 2309, endPoint y: 283, distance: 1074.9
click at [1245, 130] on icon "go back" at bounding box center [1248, 130] width 14 height 14
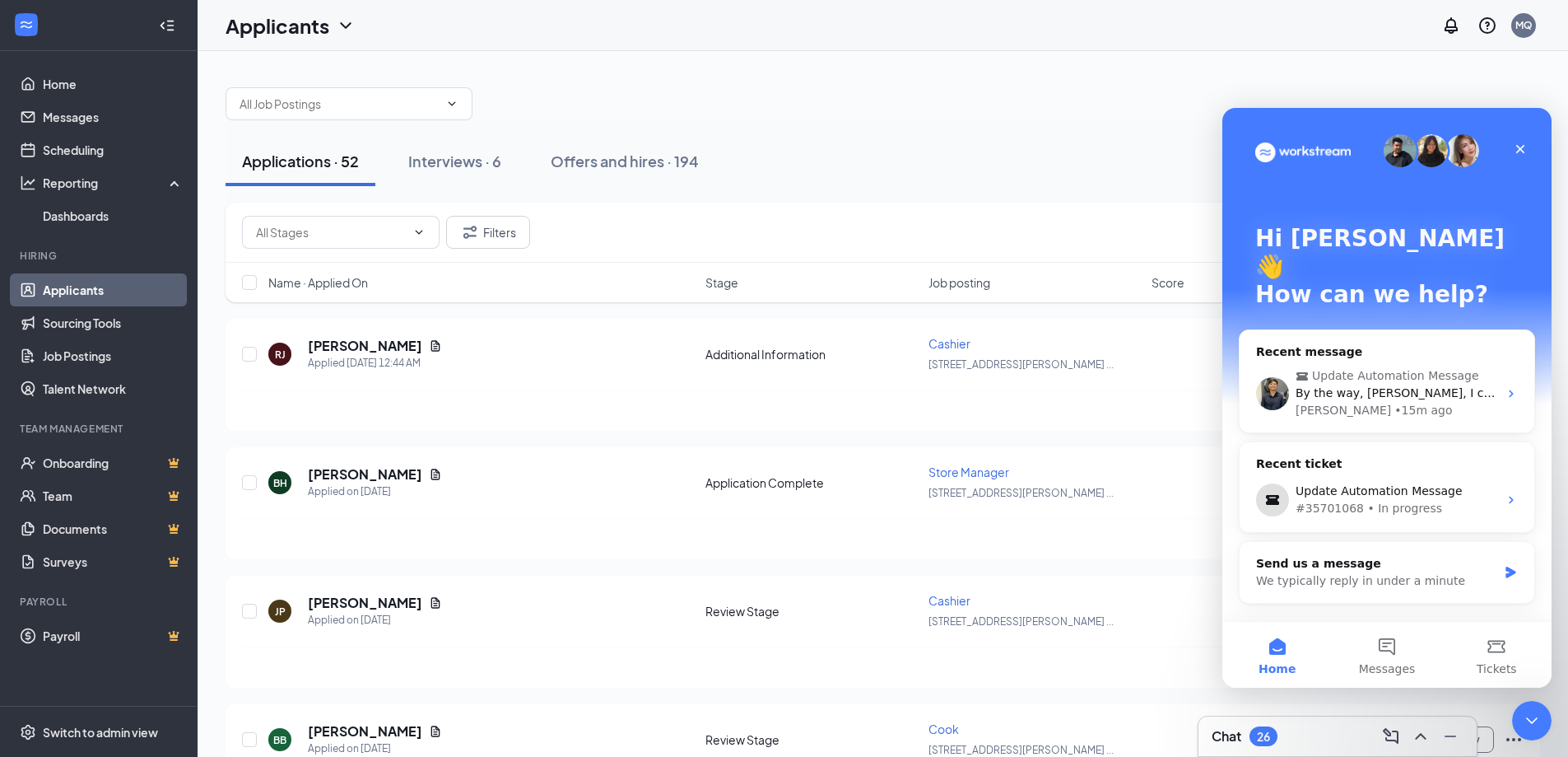
click at [1046, 188] on div "Applications · 52 Interviews · 6 Offers and hires · 194" at bounding box center [882, 161] width 1314 height 82
click at [1521, 141] on div "Close" at bounding box center [1520, 149] width 30 height 30
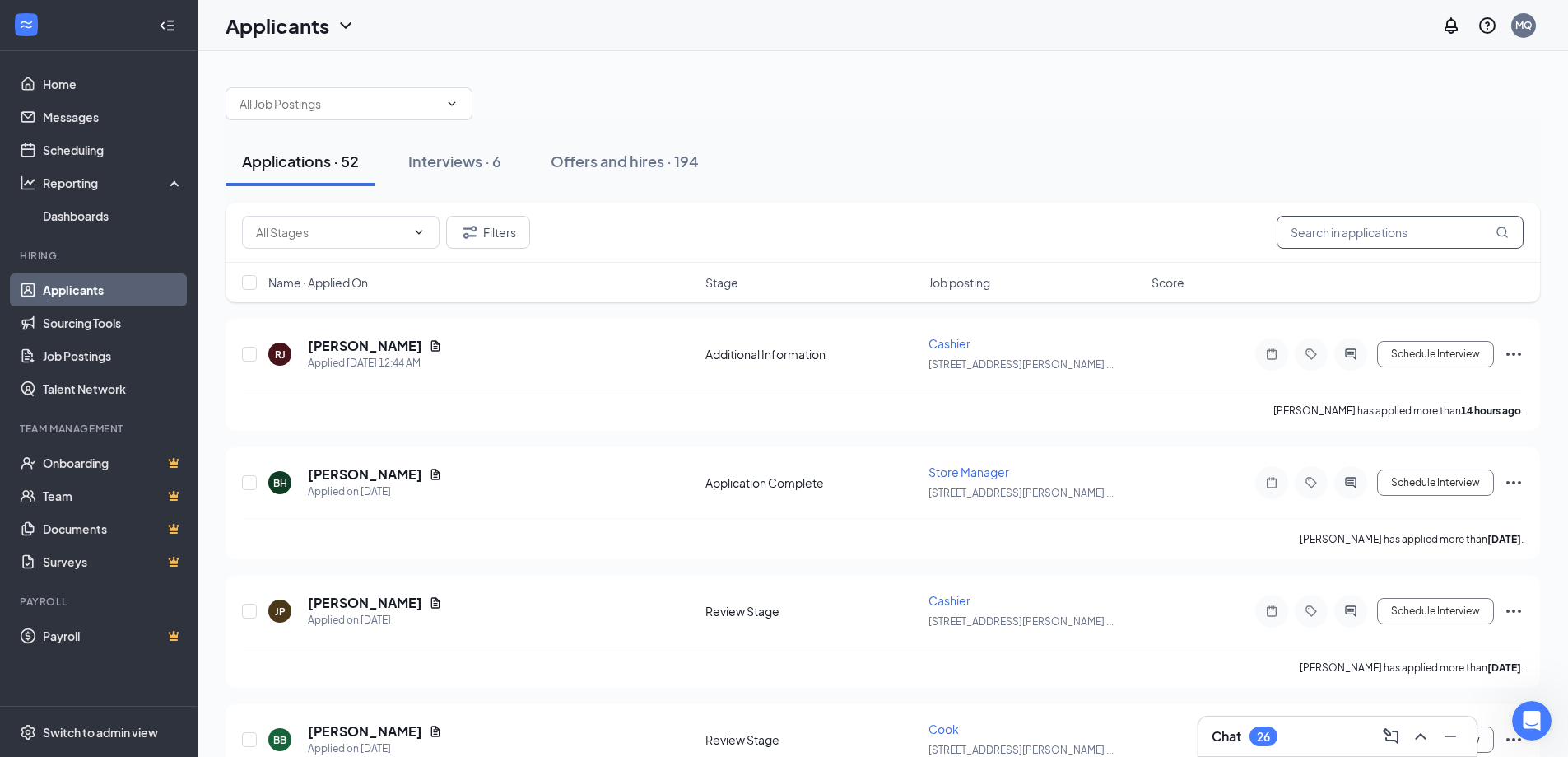
click at [1417, 218] on input "text" at bounding box center [1400, 232] width 247 height 33
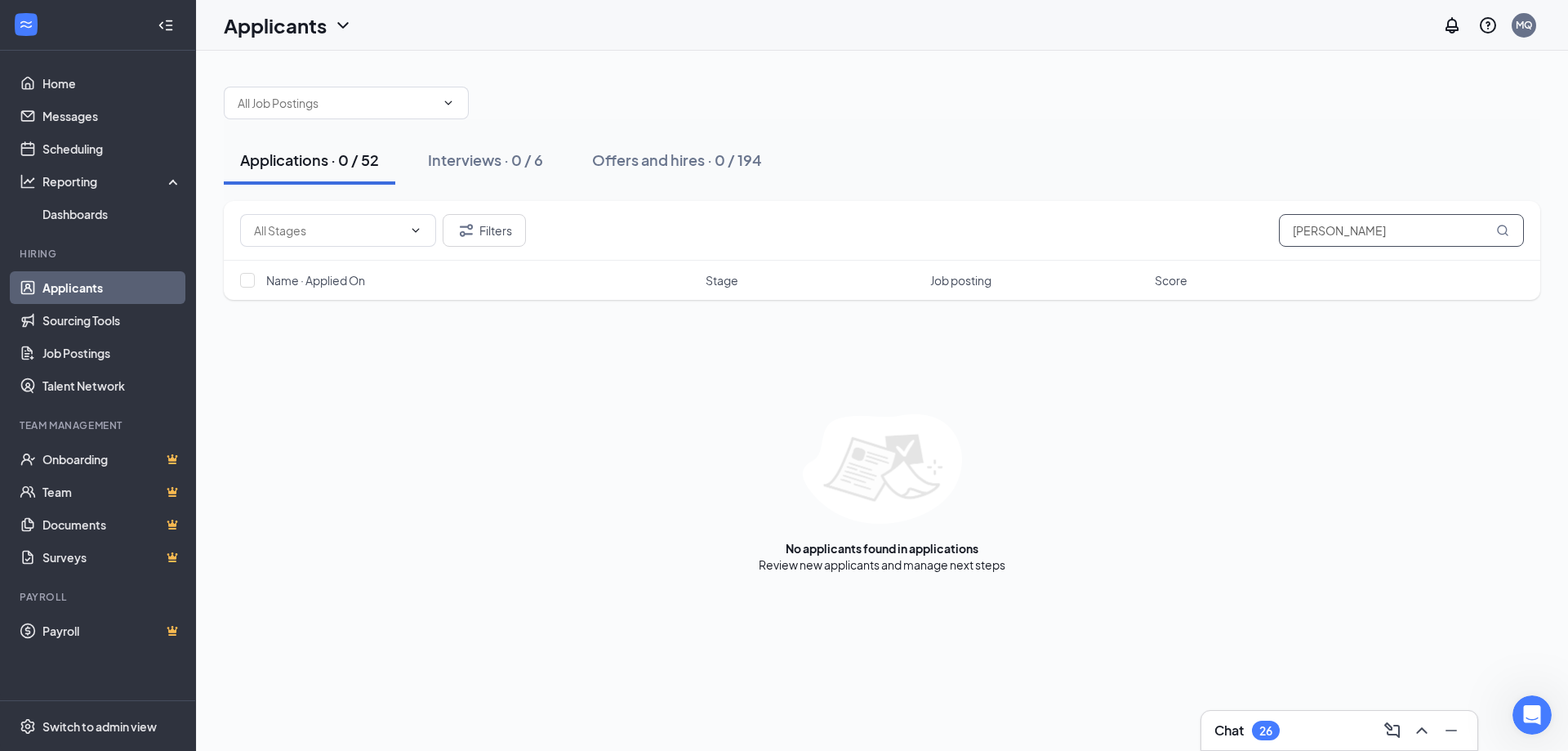
type input "april lockhart"
